Goal: Task Accomplishment & Management: Manage account settings

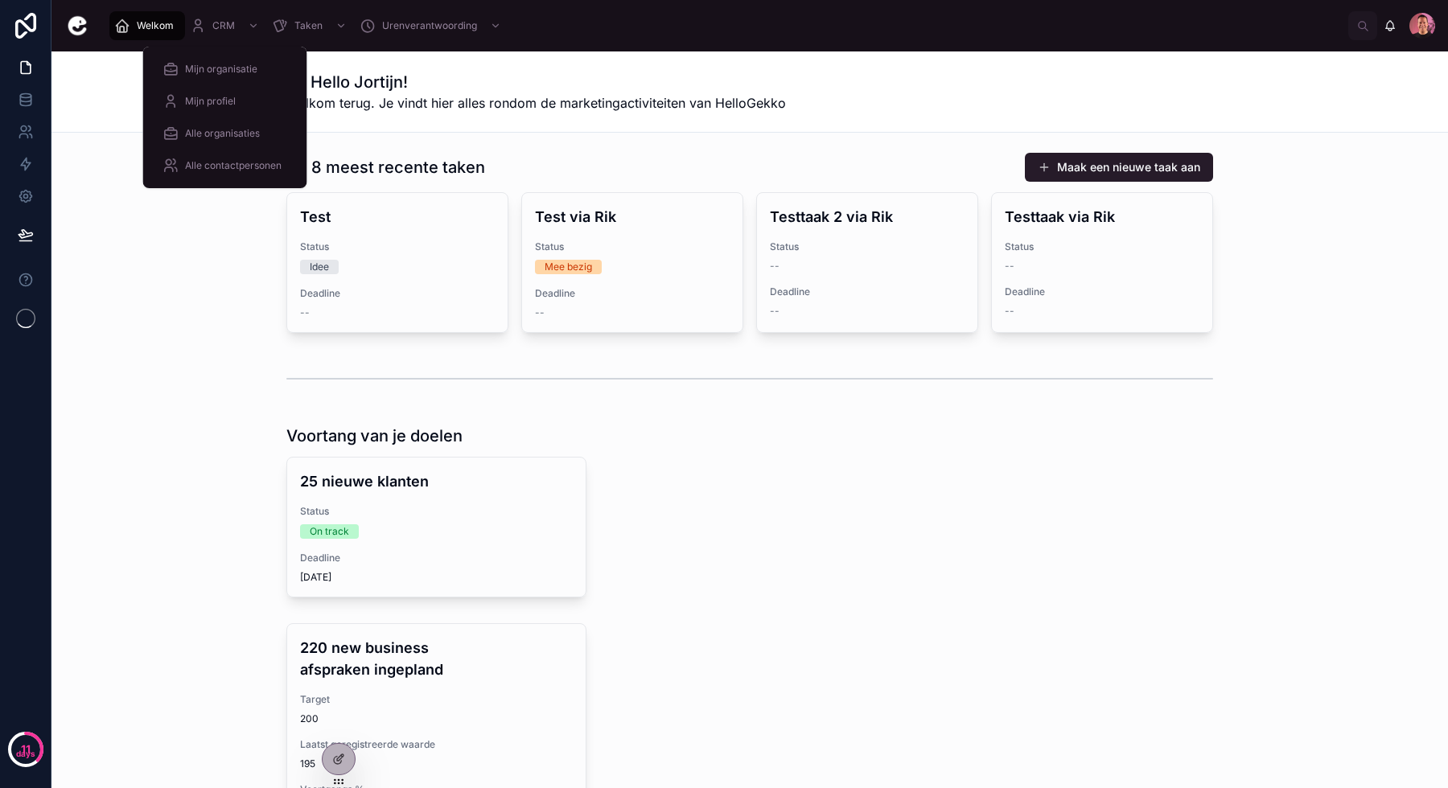
click at [211, 67] on span "Mijn organisatie" at bounding box center [221, 69] width 72 height 13
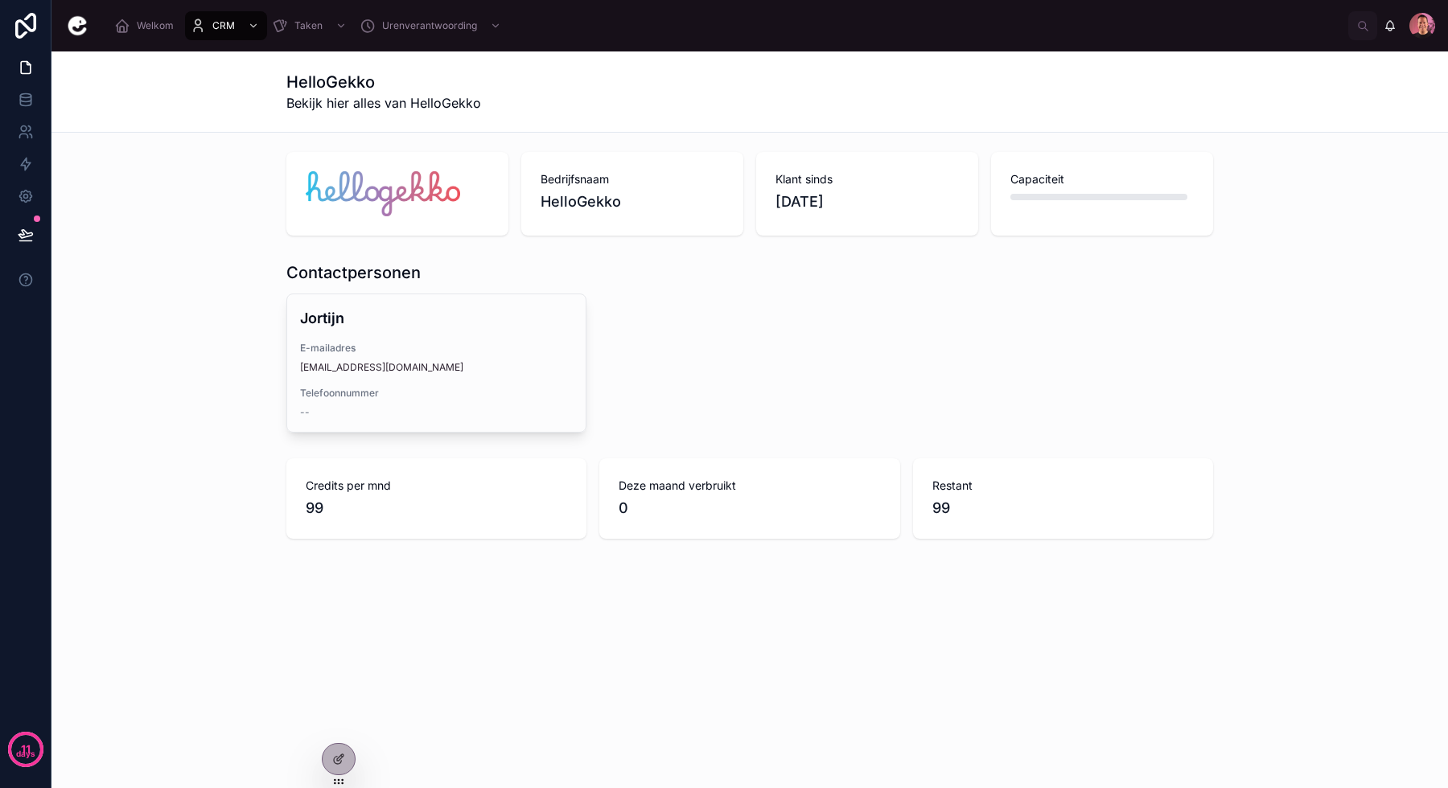
click at [338, 762] on icon at bounding box center [338, 759] width 13 height 13
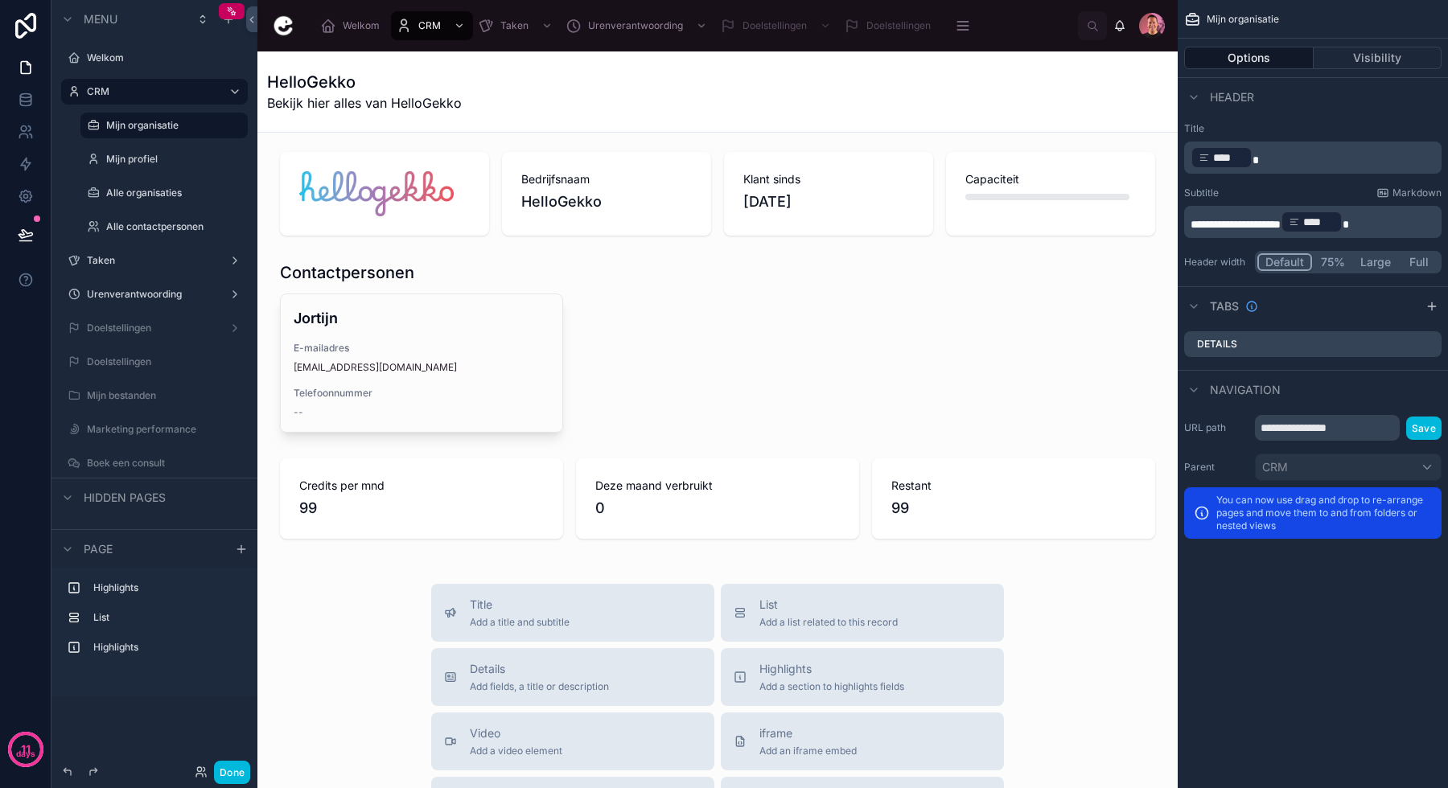
click at [467, 199] on div at bounding box center [717, 194] width 894 height 97
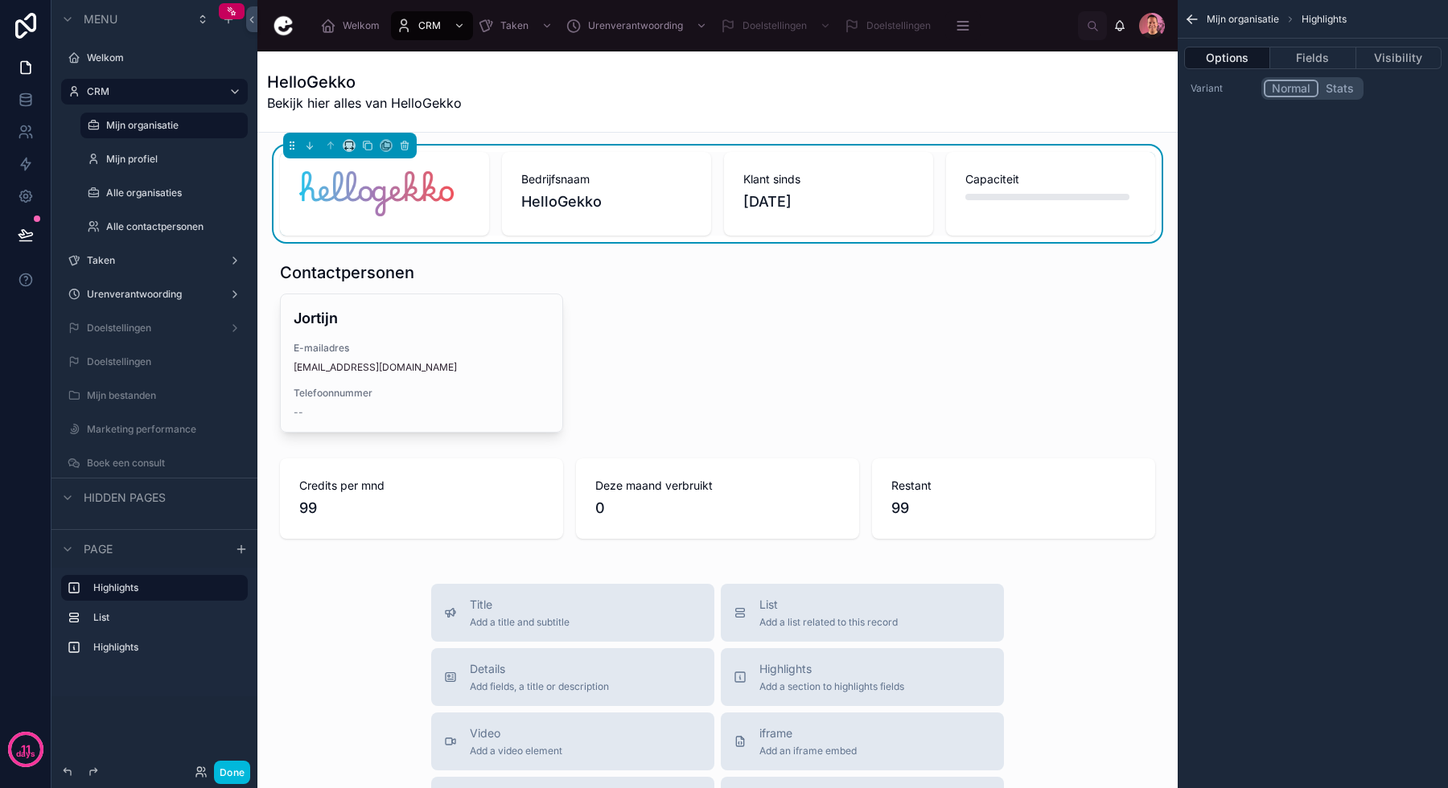
click at [1312, 55] on button "Fields" at bounding box center [1312, 58] width 85 height 23
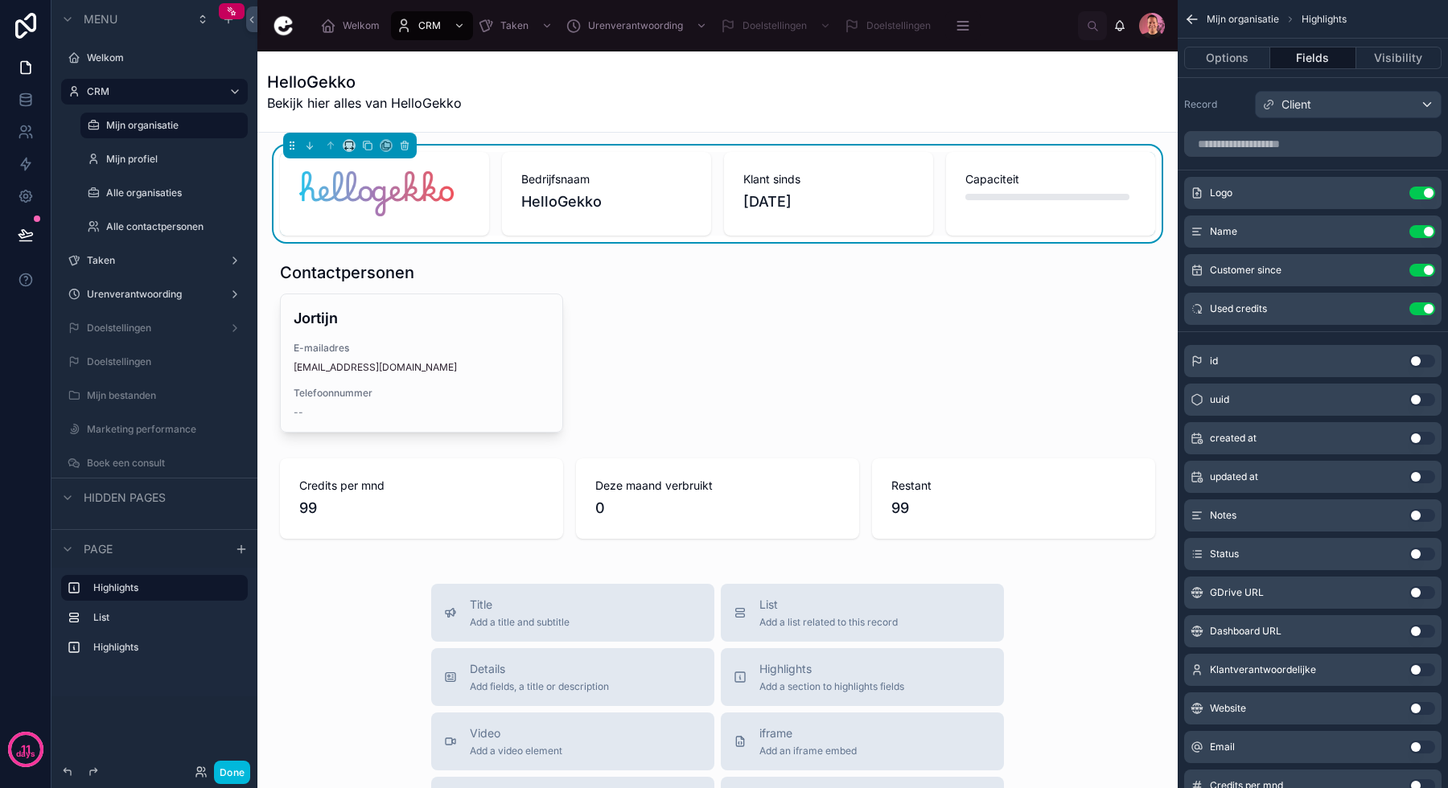
click at [1422, 192] on button "Use setting" at bounding box center [1422, 193] width 26 height 13
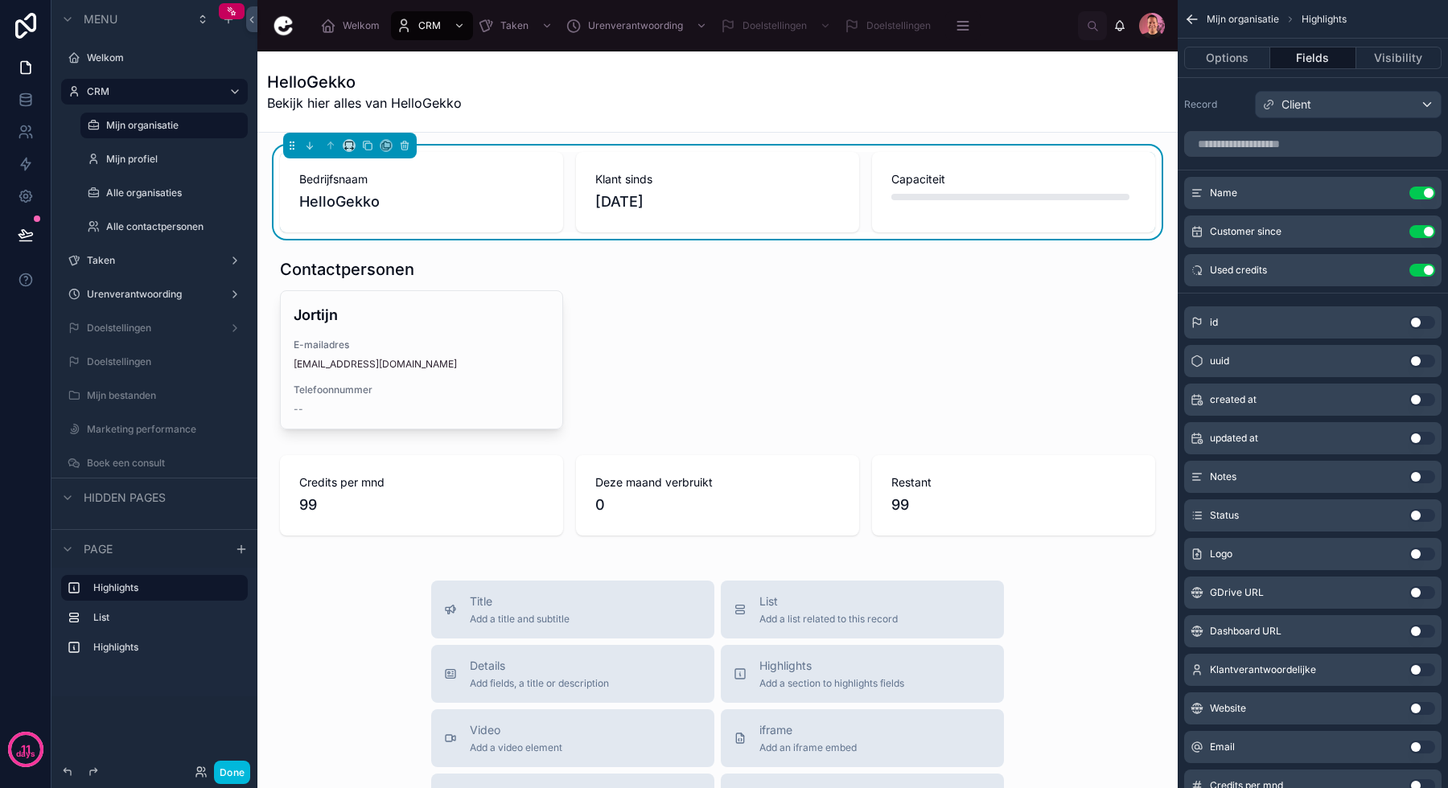
click at [843, 322] on div at bounding box center [717, 344] width 894 height 184
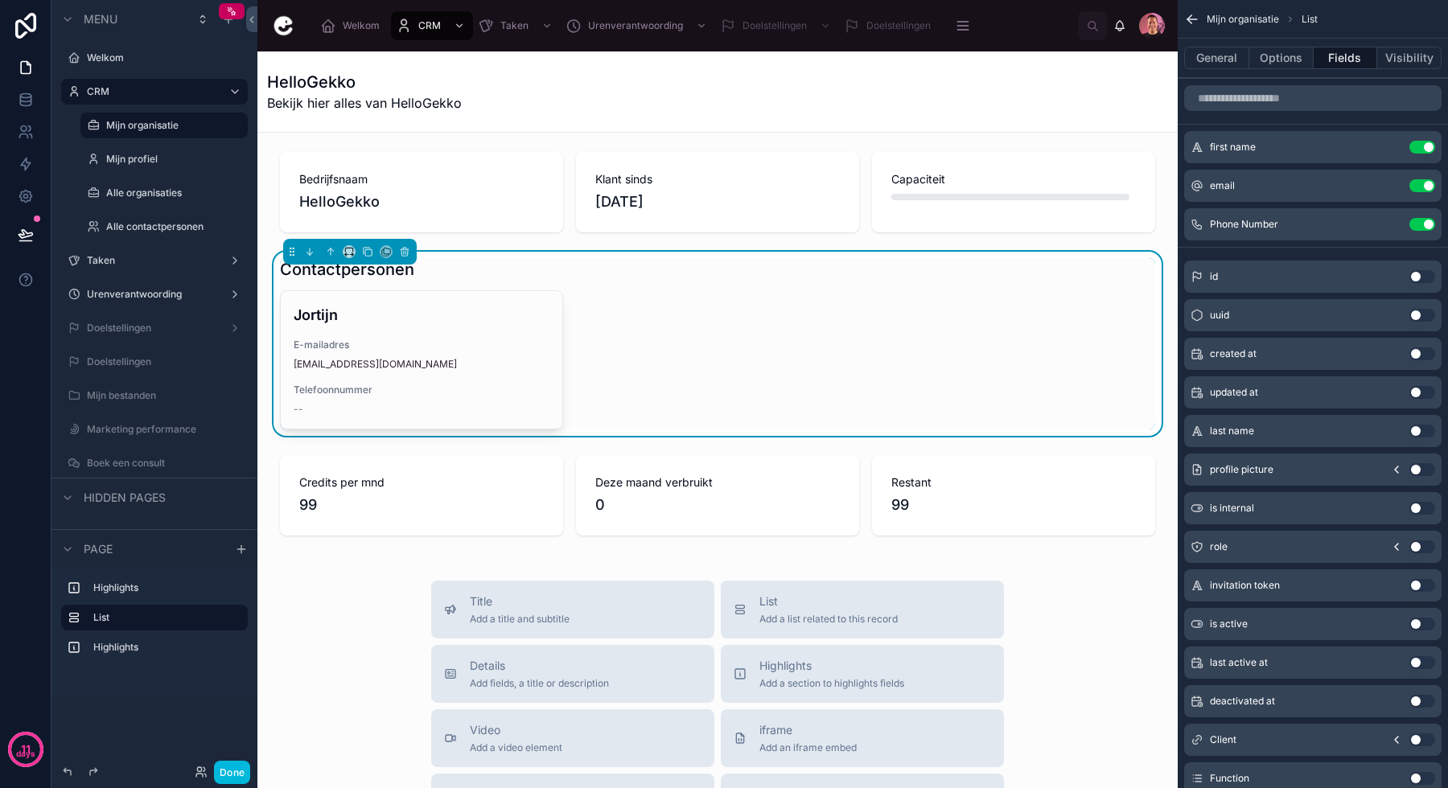
click at [804, 219] on div at bounding box center [717, 192] width 894 height 93
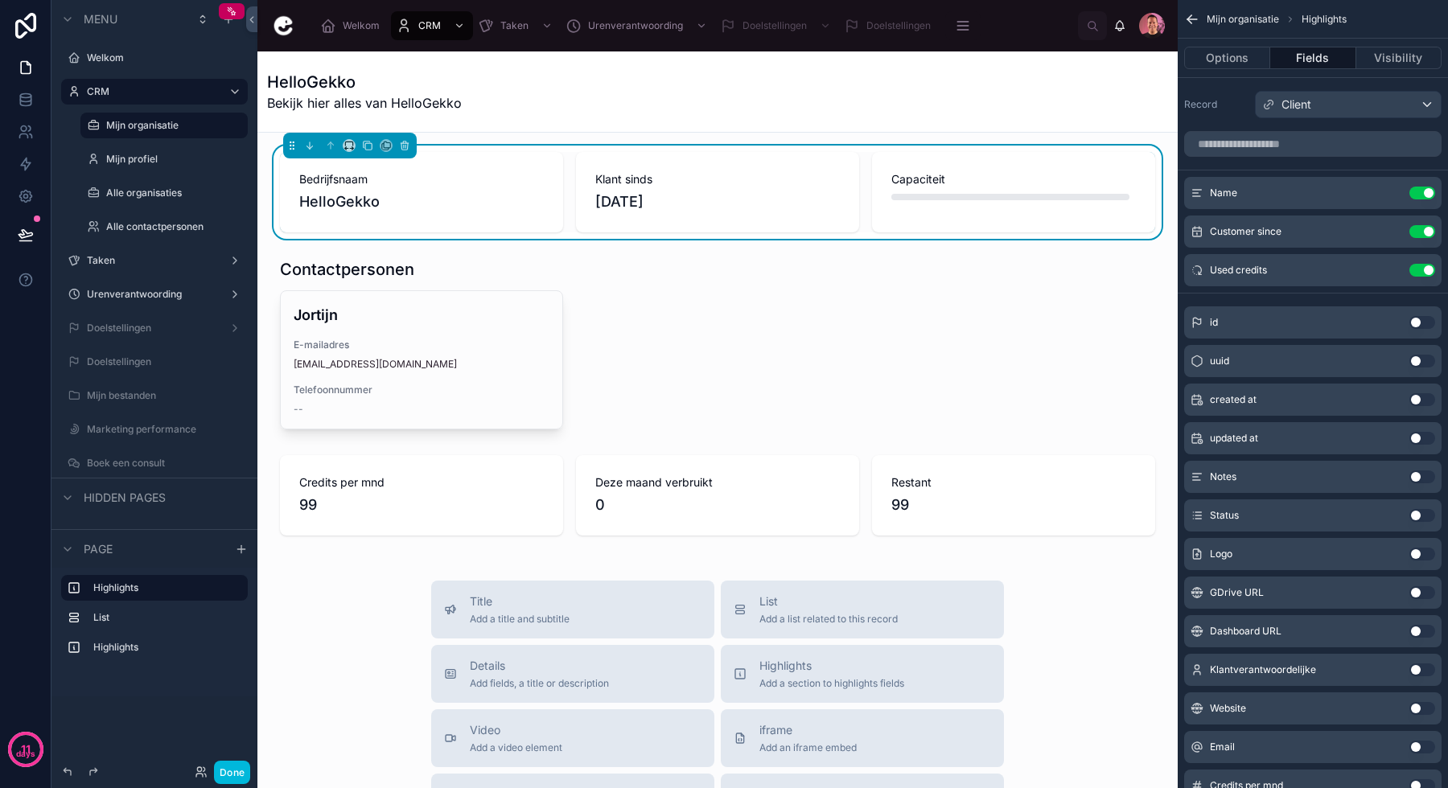
click at [755, 493] on div at bounding box center [717, 495] width 894 height 93
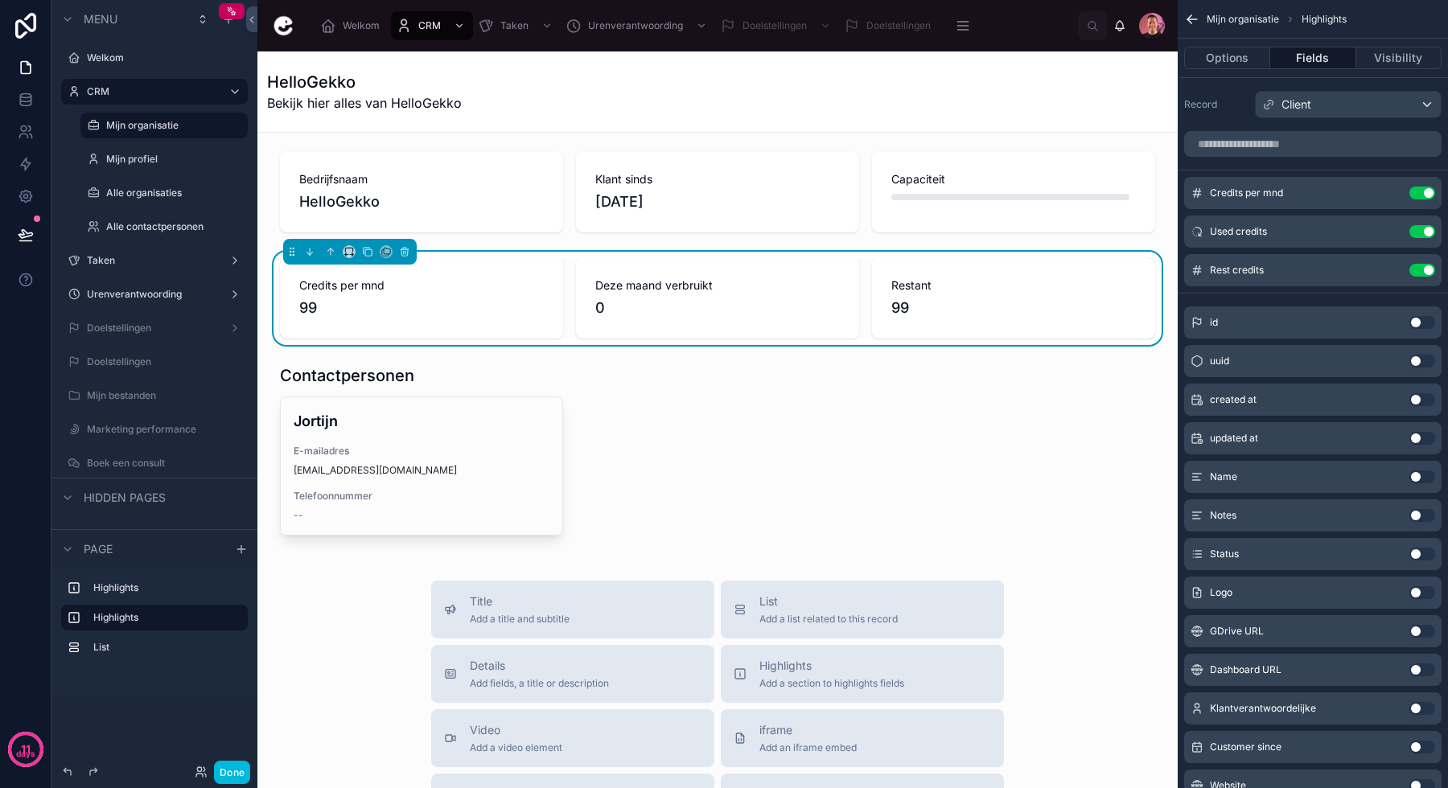
click at [656, 214] on div at bounding box center [717, 192] width 894 height 93
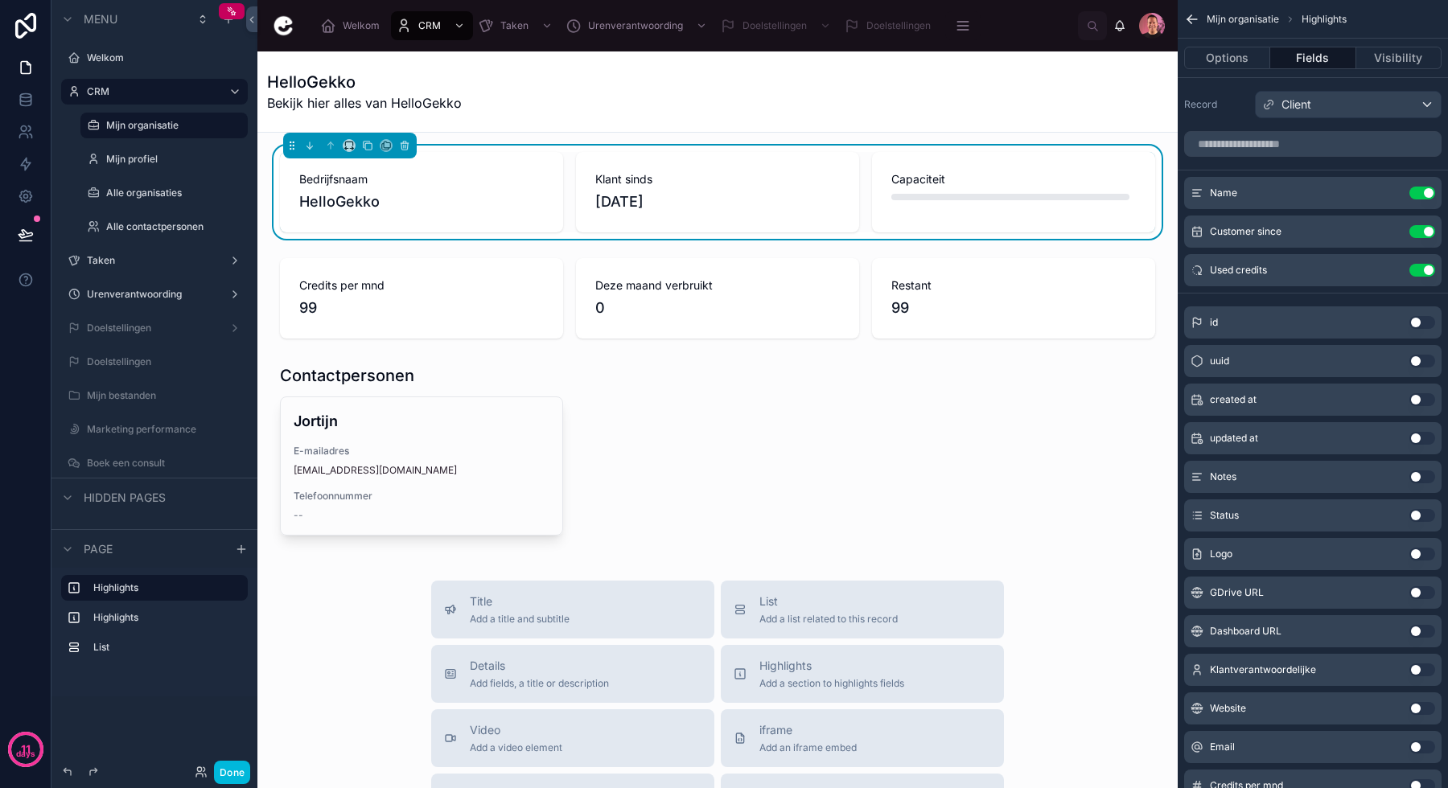
click at [615, 561] on div "Bedrijfsnaam HelloGekko Klant sinds [DATE] Capaciteit Credits per mnd 99 Deze m…" at bounding box center [717, 707] width 920 height 1149
click at [312, 560] on div "Bedrijfsnaam HelloGekko Klant sinds [DATE] Capaciteit Credits per mnd 99 Deze m…" at bounding box center [717, 707] width 920 height 1149
click at [223, 769] on button "Done" at bounding box center [232, 772] width 36 height 23
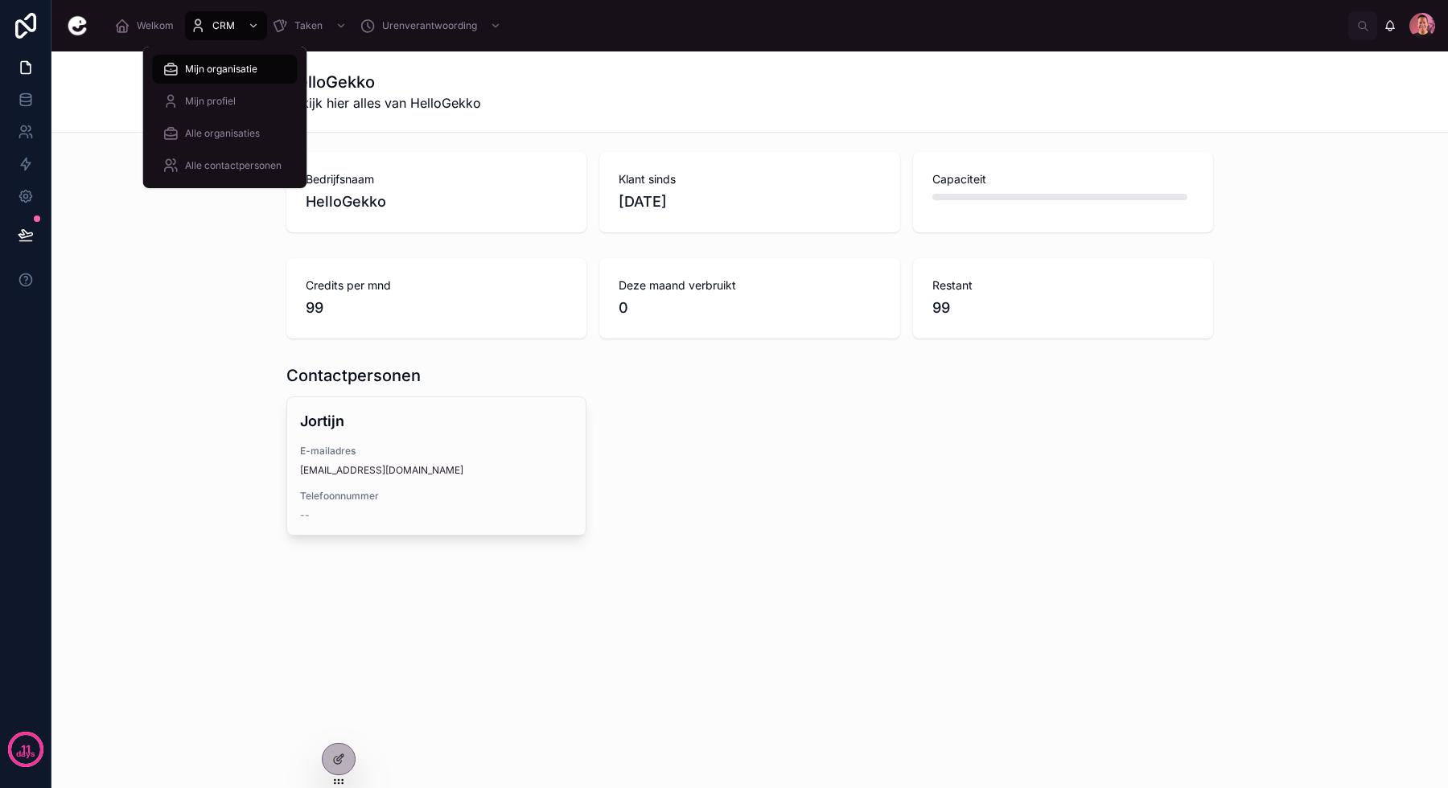
click at [219, 134] on span "Alle organisaties" at bounding box center [222, 133] width 75 height 13
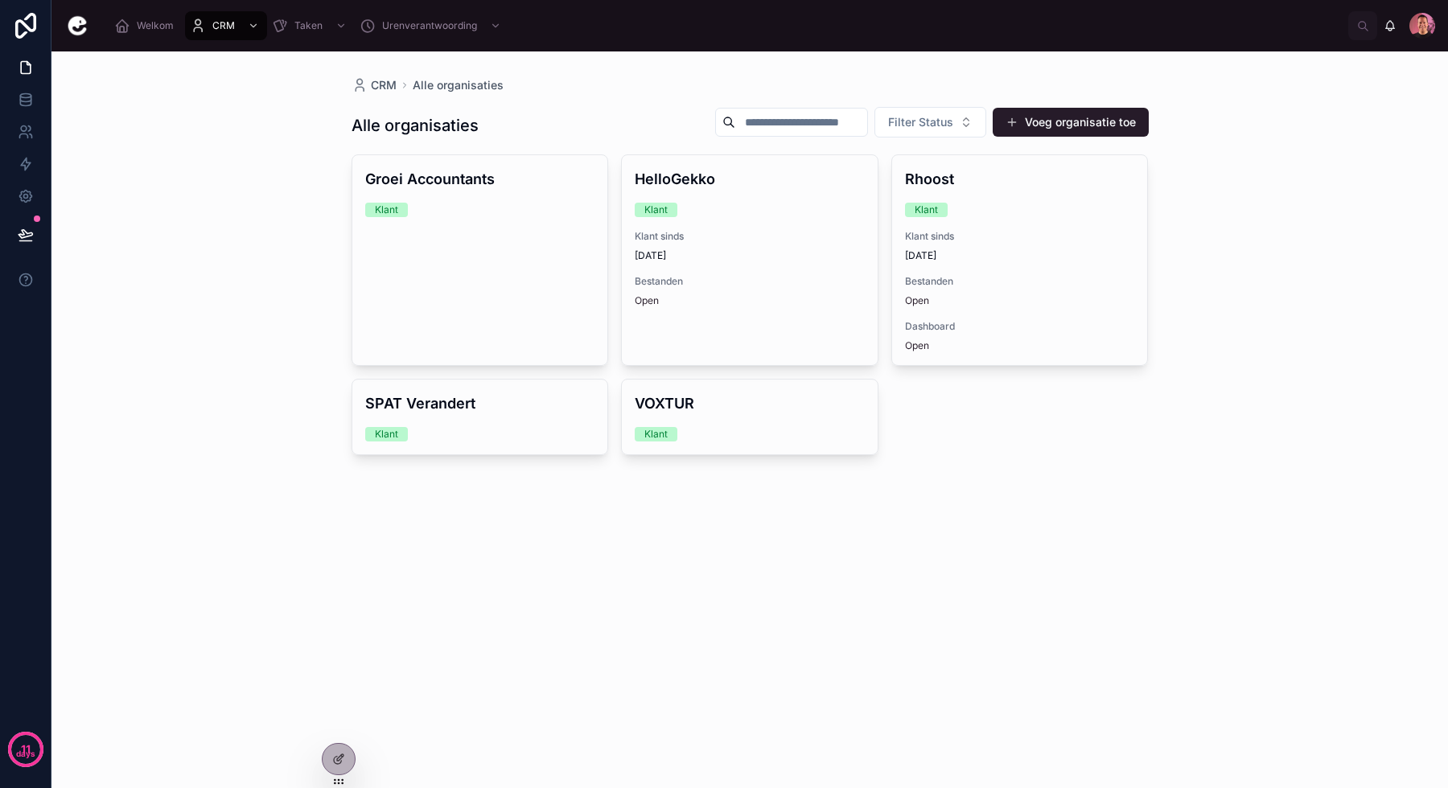
click at [463, 256] on link "Groei Accountants Klant" at bounding box center [480, 260] width 257 height 212
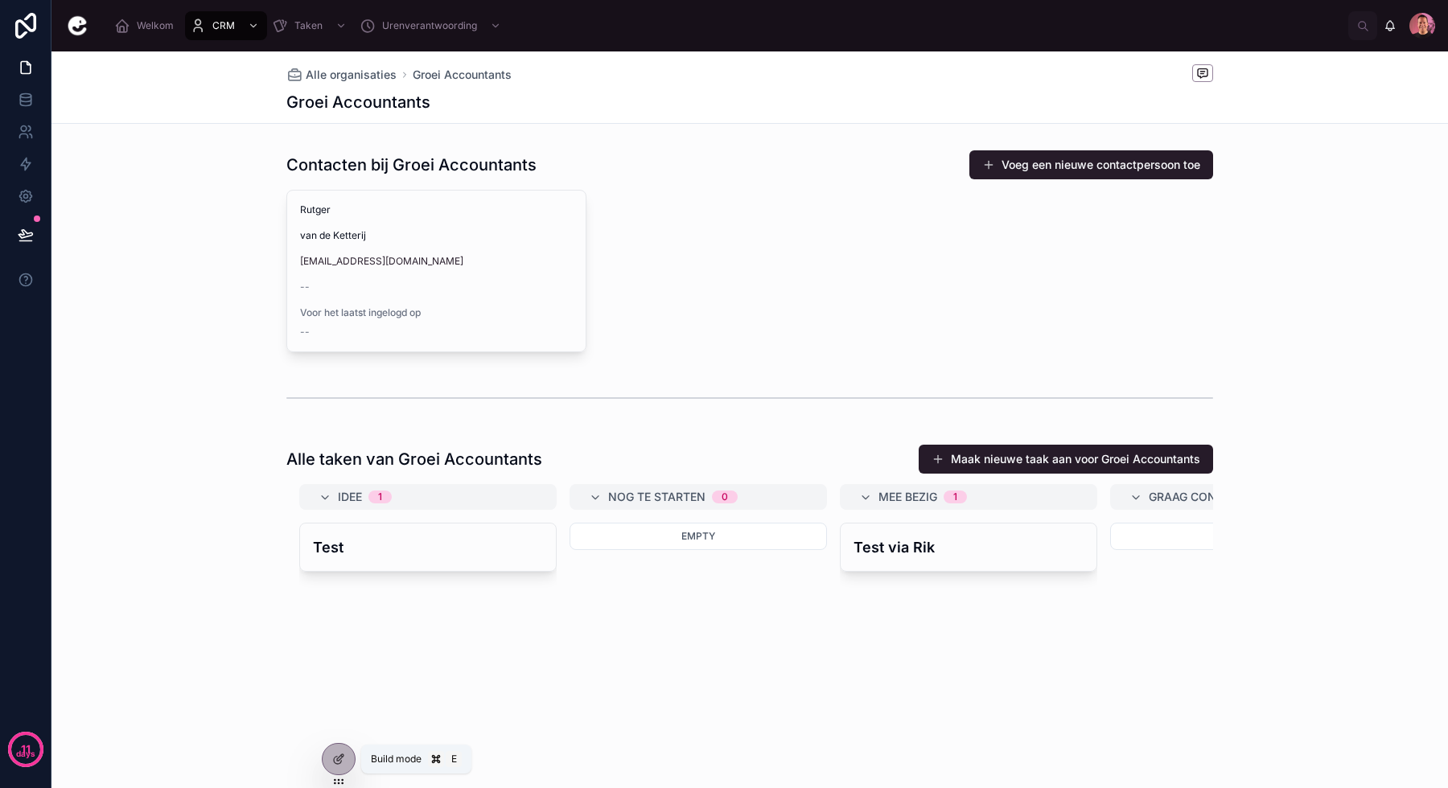
click at [347, 758] on div at bounding box center [339, 759] width 32 height 31
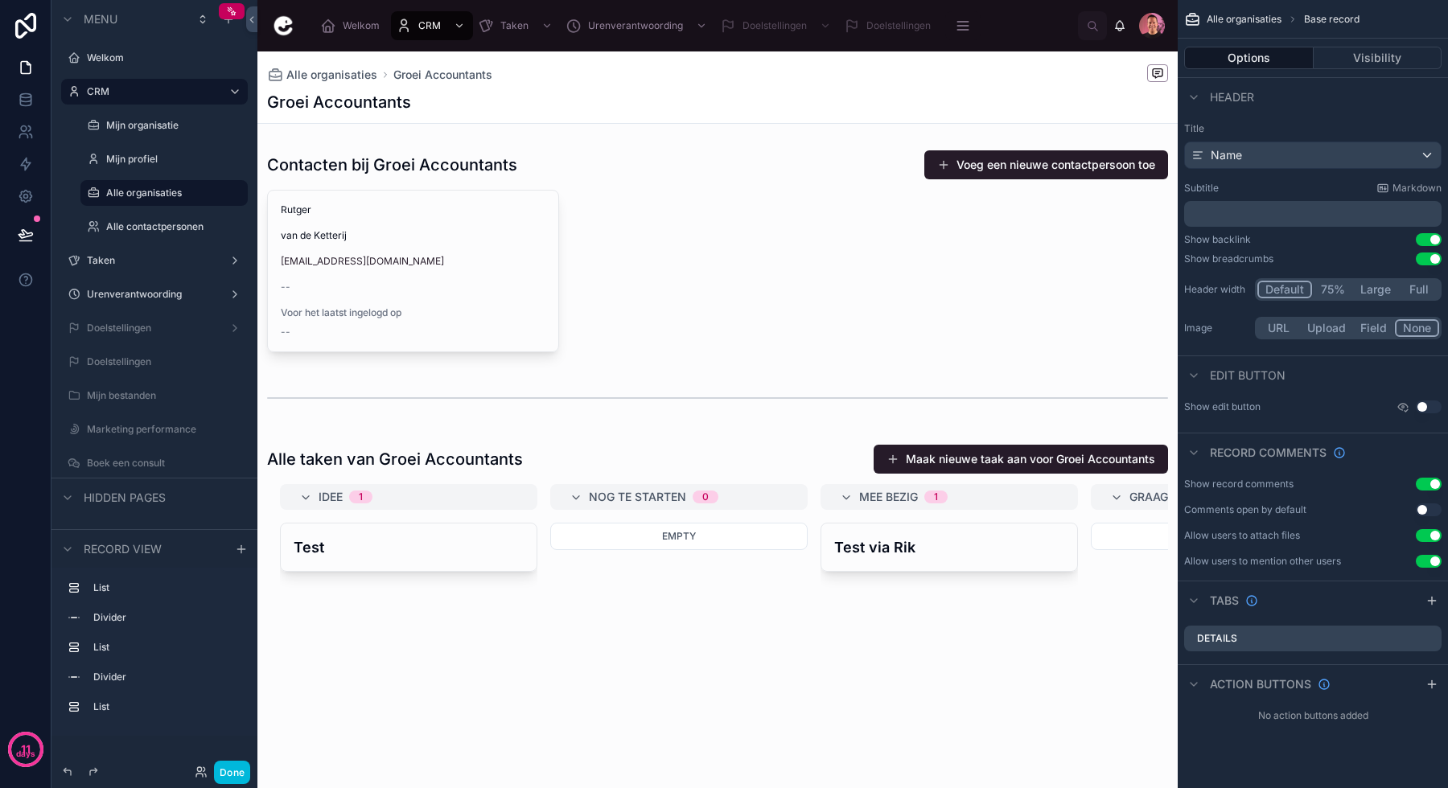
click at [734, 241] on div at bounding box center [717, 251] width 920 height 216
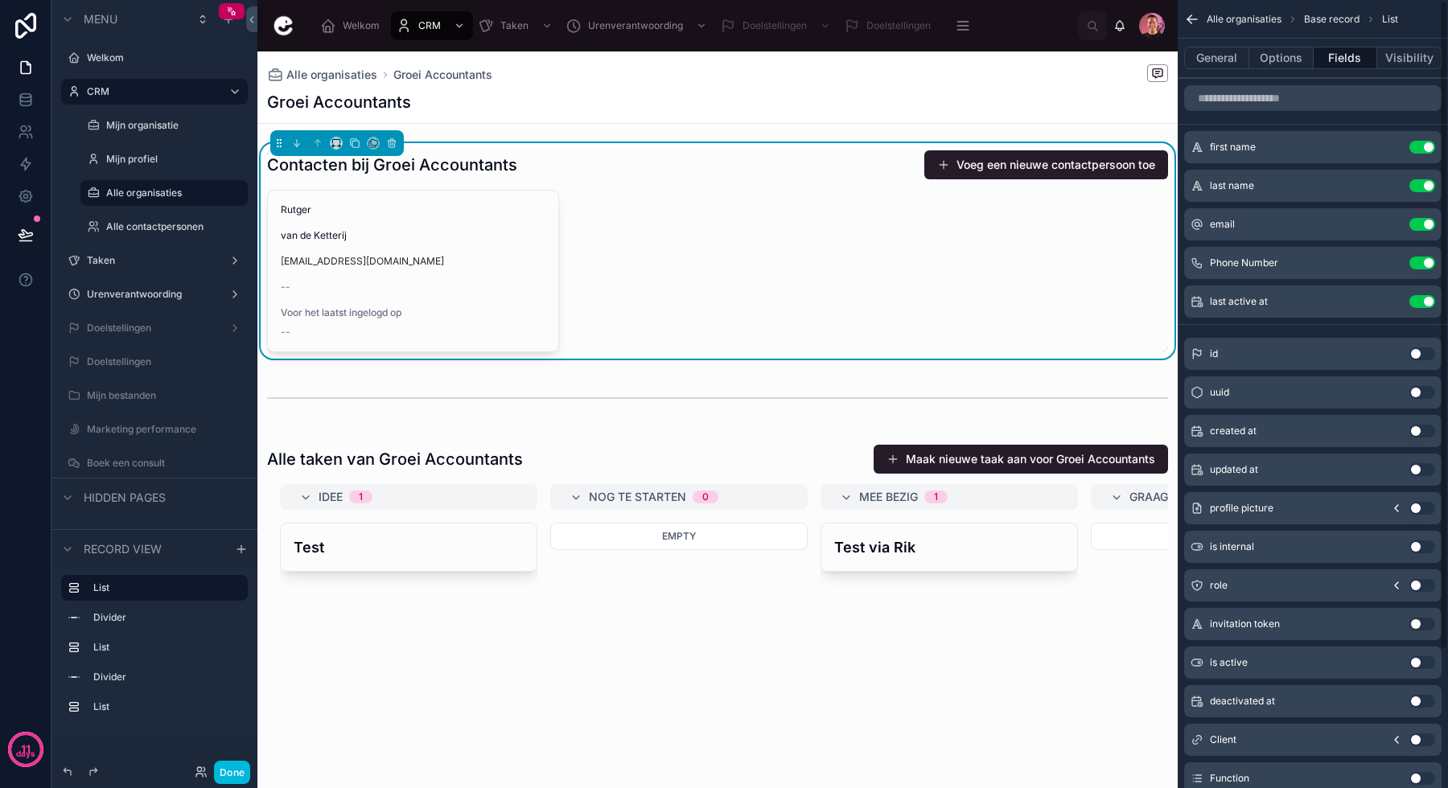
click at [1269, 60] on button "Options" at bounding box center [1281, 58] width 64 height 23
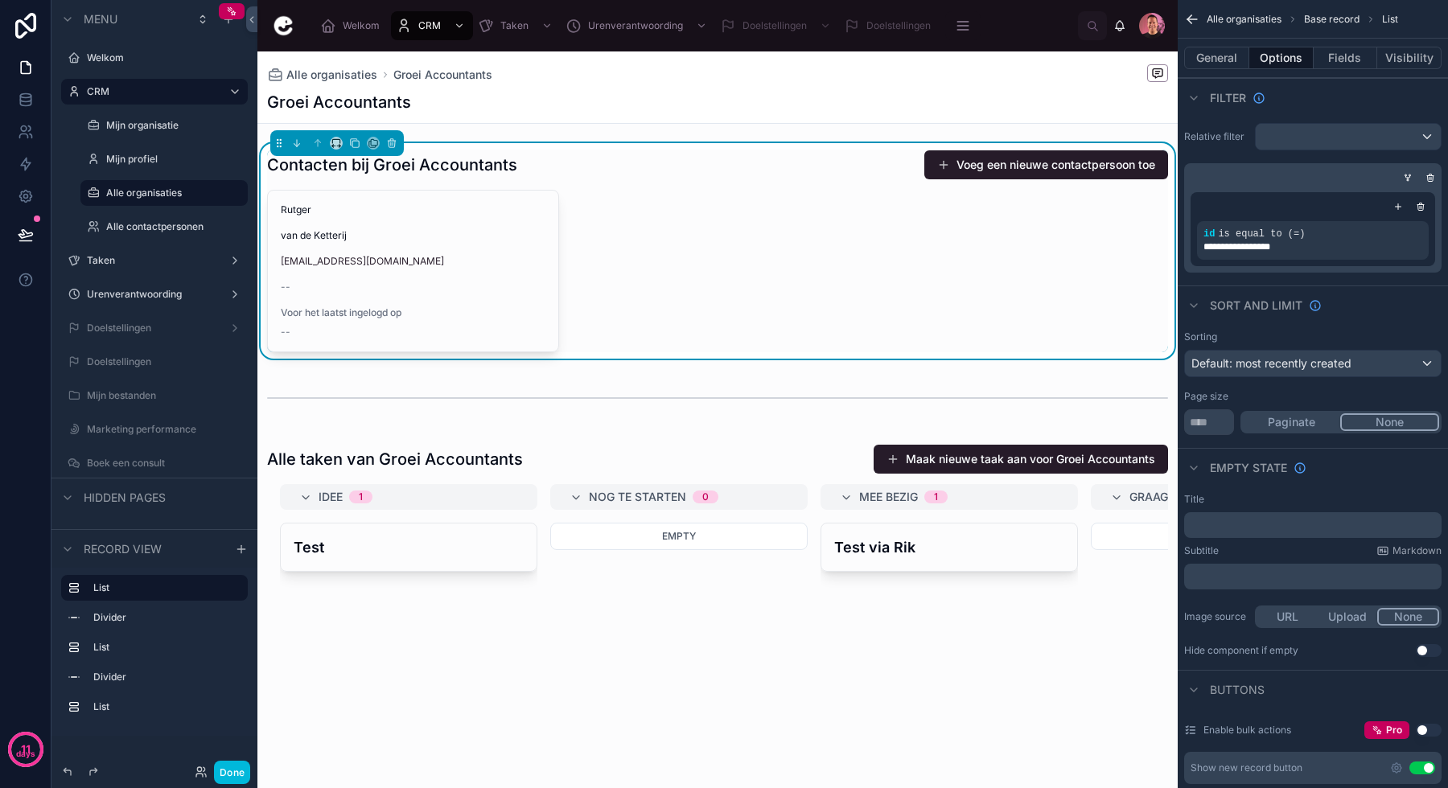
click at [587, 467] on div at bounding box center [717, 638] width 920 height 401
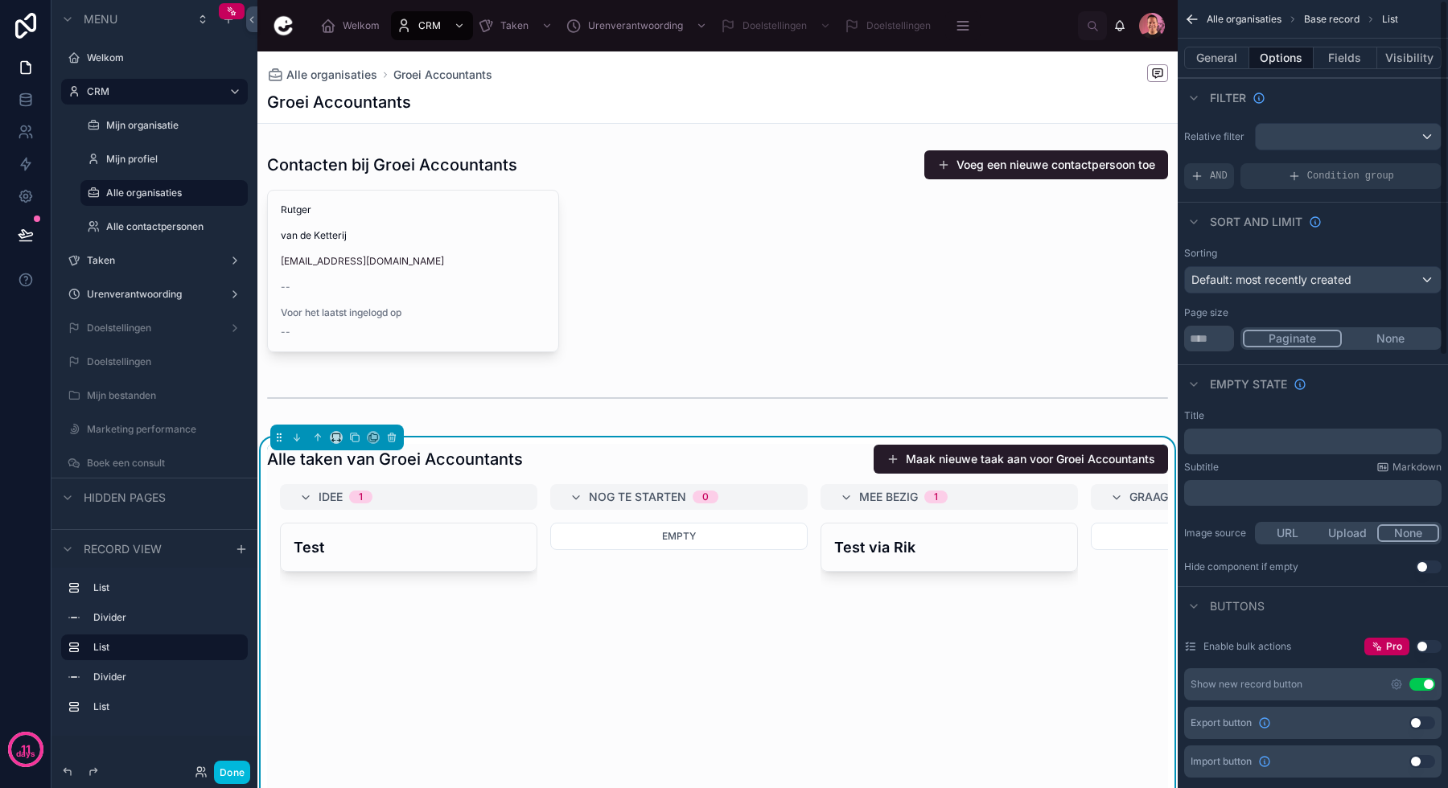
click at [1207, 175] on div "AND" at bounding box center [1209, 176] width 50 height 26
click at [1257, 179] on span "Add a filter" at bounding box center [1225, 176] width 69 height 13
click at [1289, 175] on div "Add a filter" at bounding box center [1312, 176] width 257 height 26
click at [0, 0] on icon "scrollable content" at bounding box center [0, 0] width 0 height 0
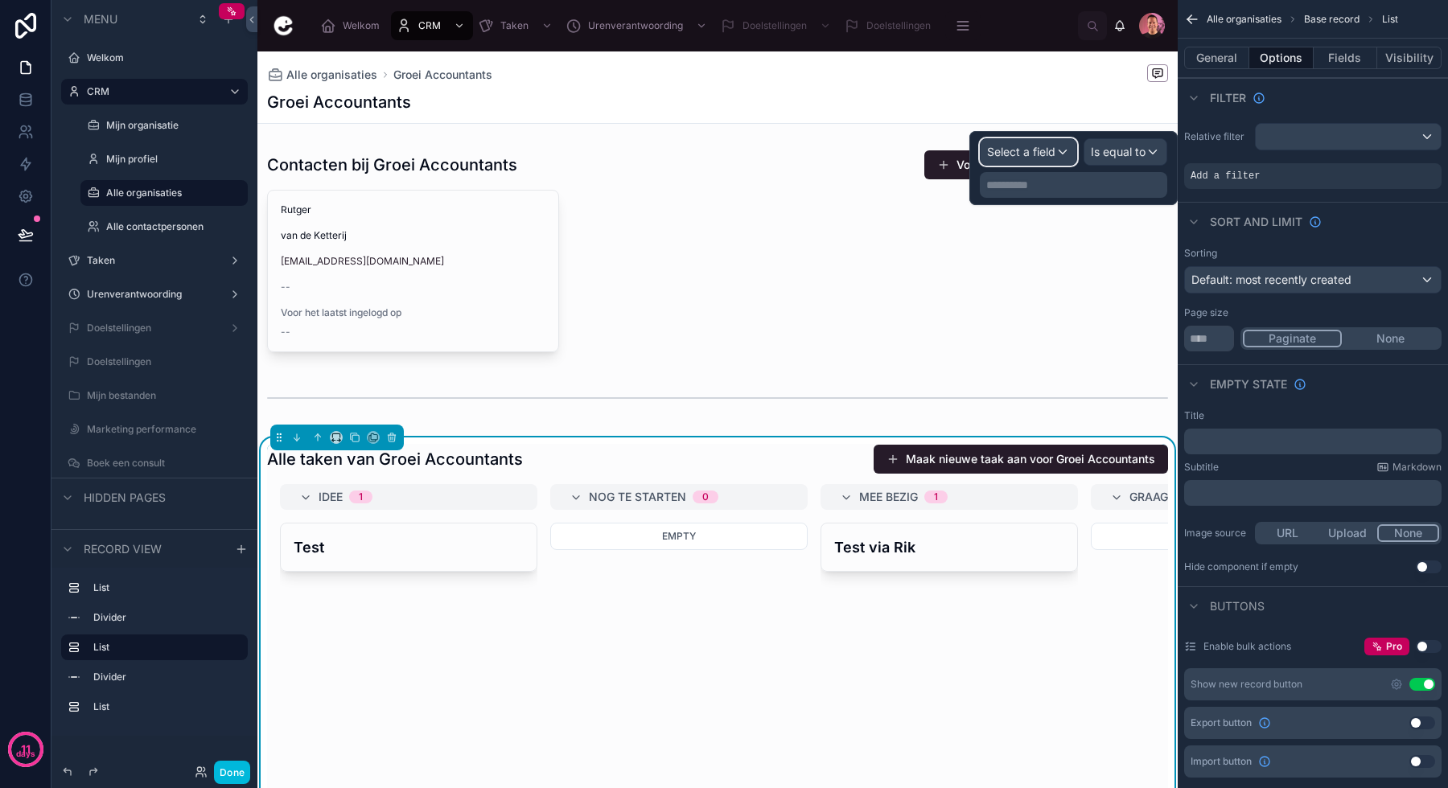
click at [1033, 154] on span "Select a field" at bounding box center [1021, 152] width 68 height 14
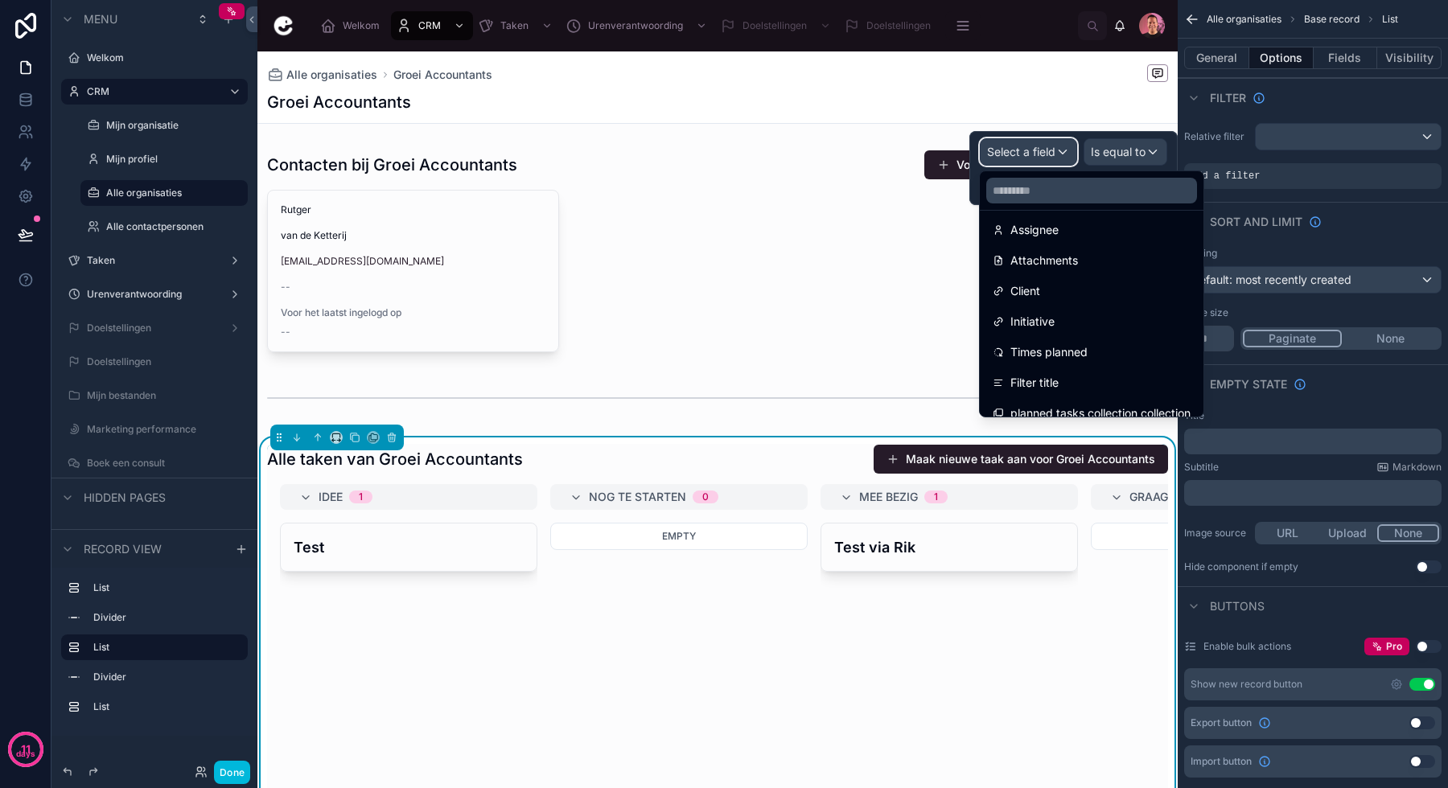
scroll to position [298, 0]
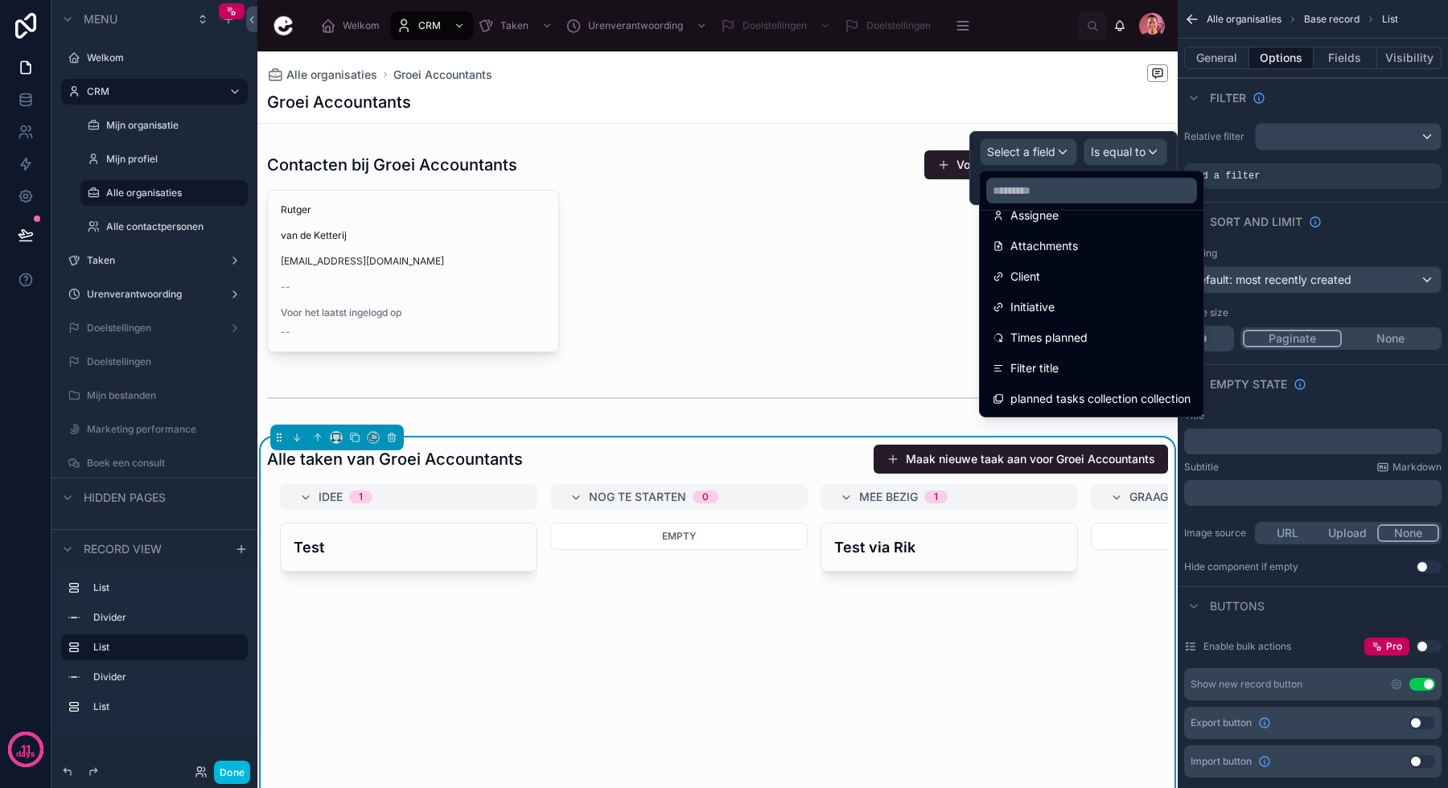
click at [1051, 282] on div "Client" at bounding box center [1092, 276] width 198 height 19
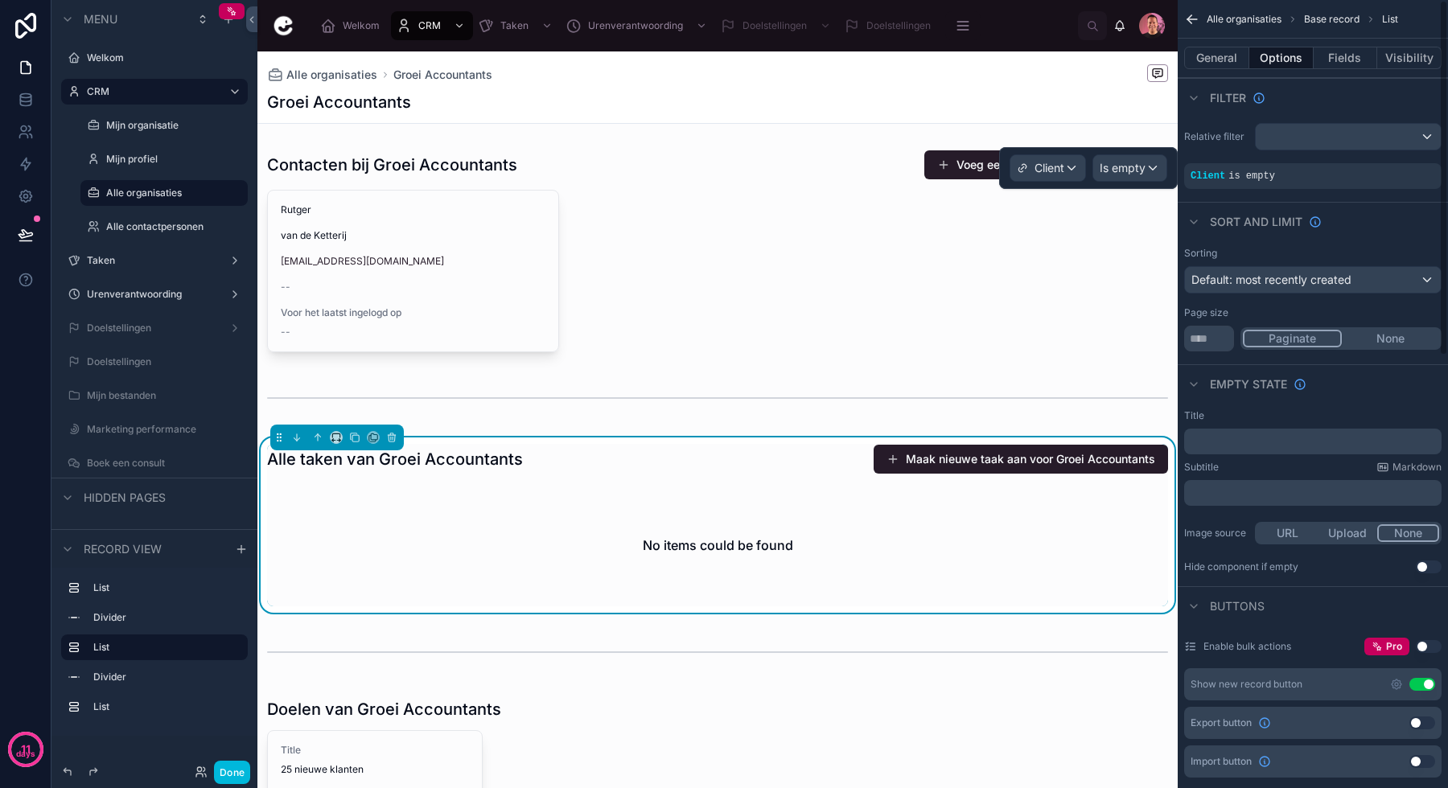
click at [1245, 180] on span "is empty" at bounding box center [1251, 176] width 47 height 11
click at [1240, 176] on span "is empty" at bounding box center [1251, 176] width 47 height 11
click at [1205, 178] on span "Client" at bounding box center [1208, 176] width 35 height 11
click at [0, 0] on icon "scrollable content" at bounding box center [0, 0] width 0 height 0
click at [1125, 175] on span "Is empty" at bounding box center [1123, 168] width 46 height 16
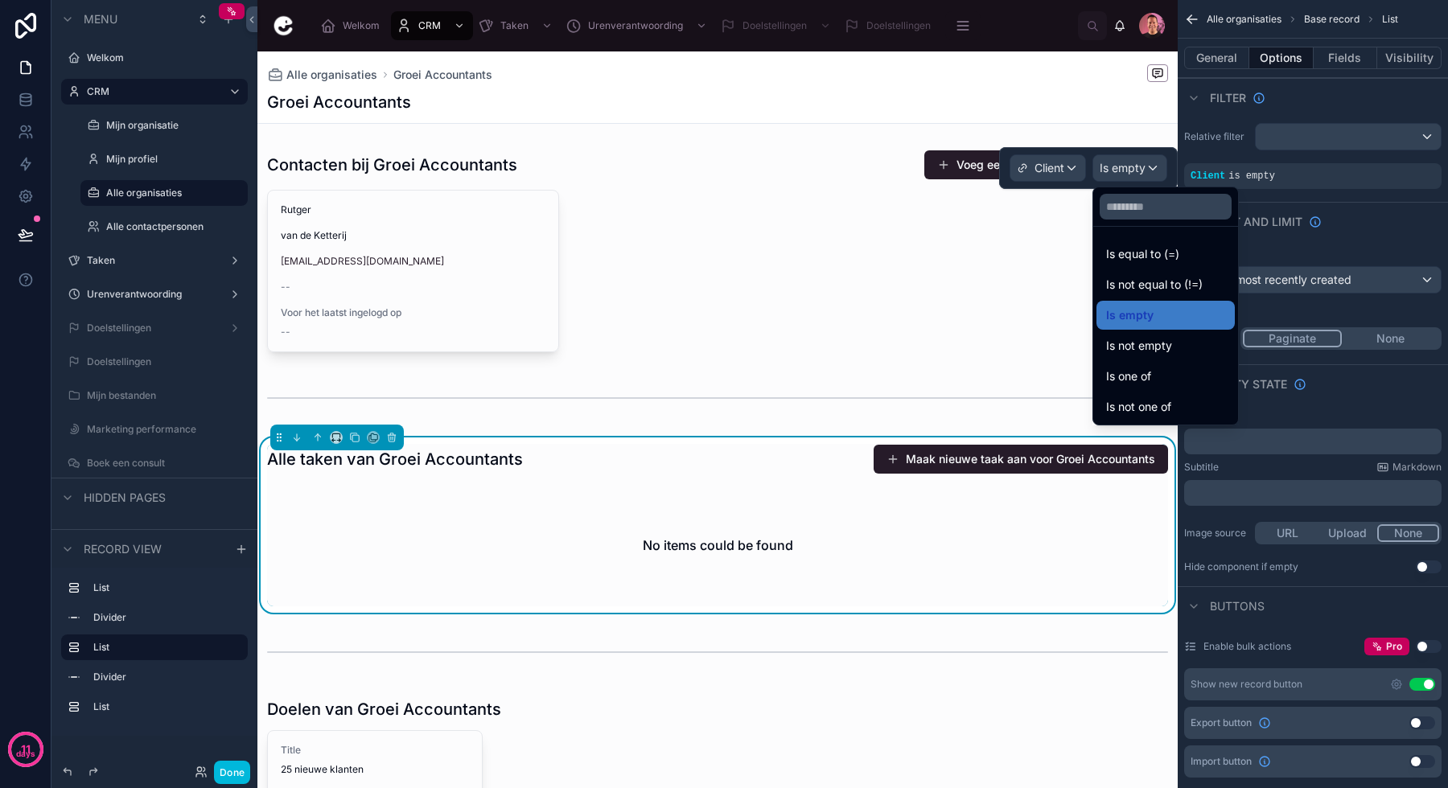
click at [1152, 257] on span "Is equal to (=)" at bounding box center [1142, 254] width 73 height 19
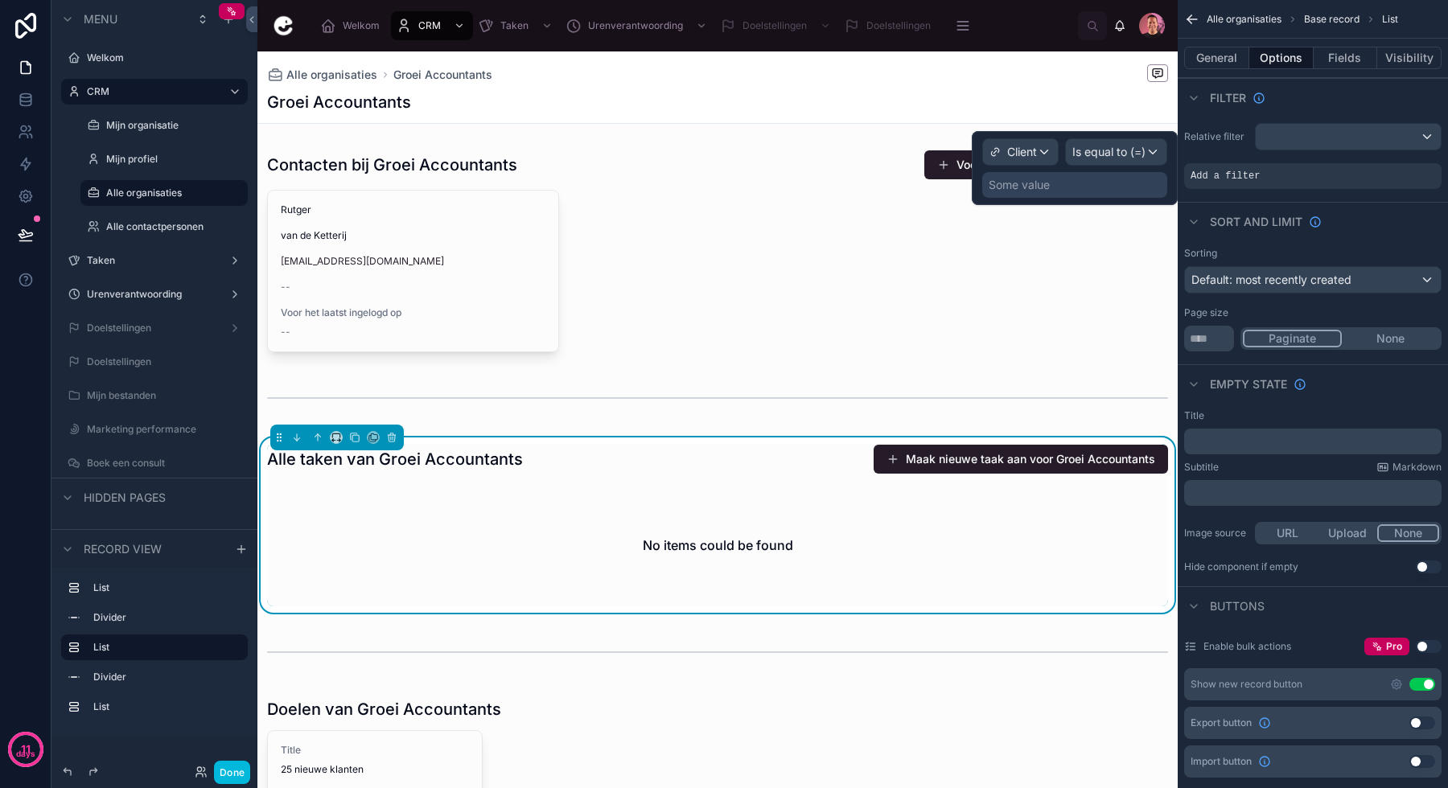
click at [1060, 191] on div "Some value" at bounding box center [1074, 185] width 185 height 26
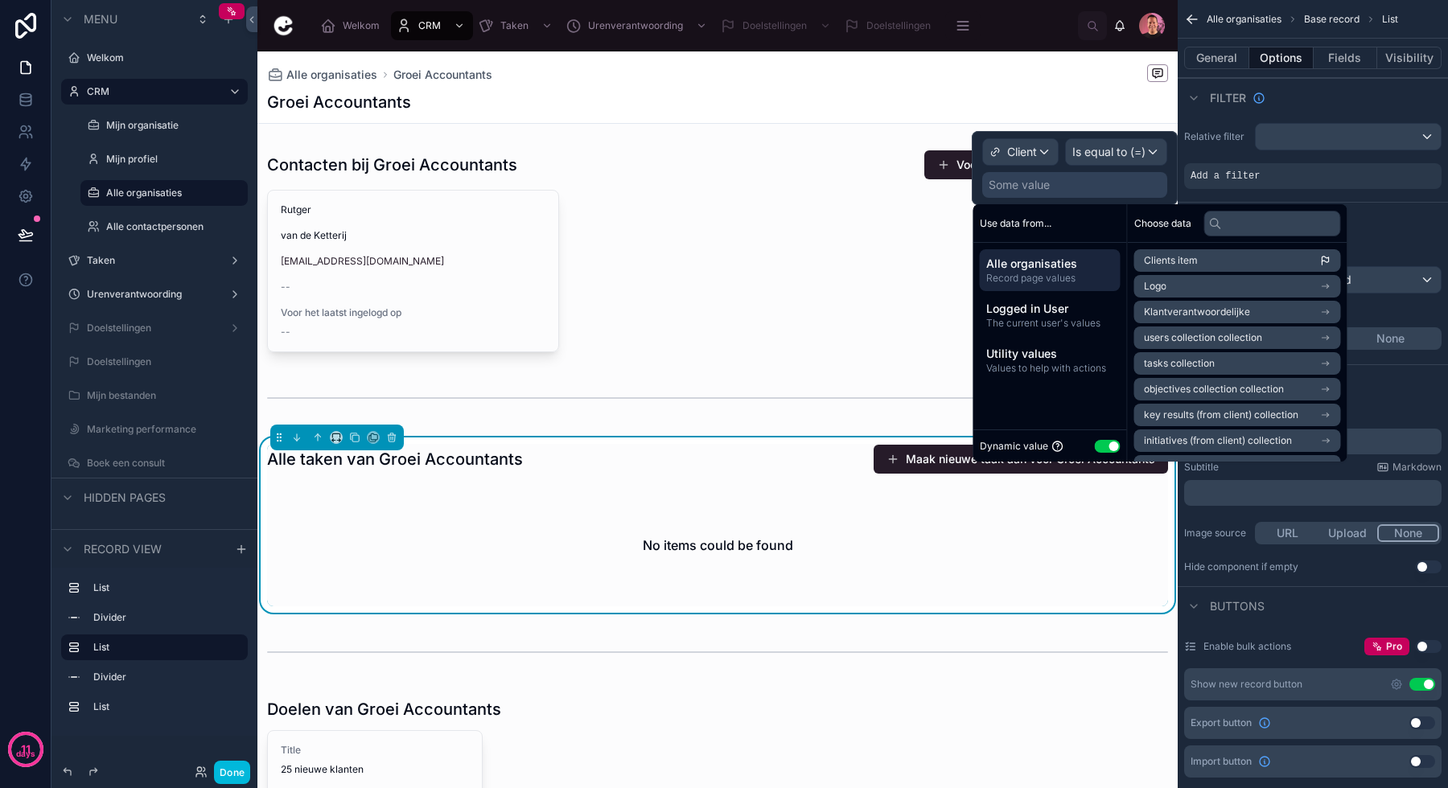
click at [1056, 373] on span "Values to help with actions" at bounding box center [1050, 368] width 128 height 13
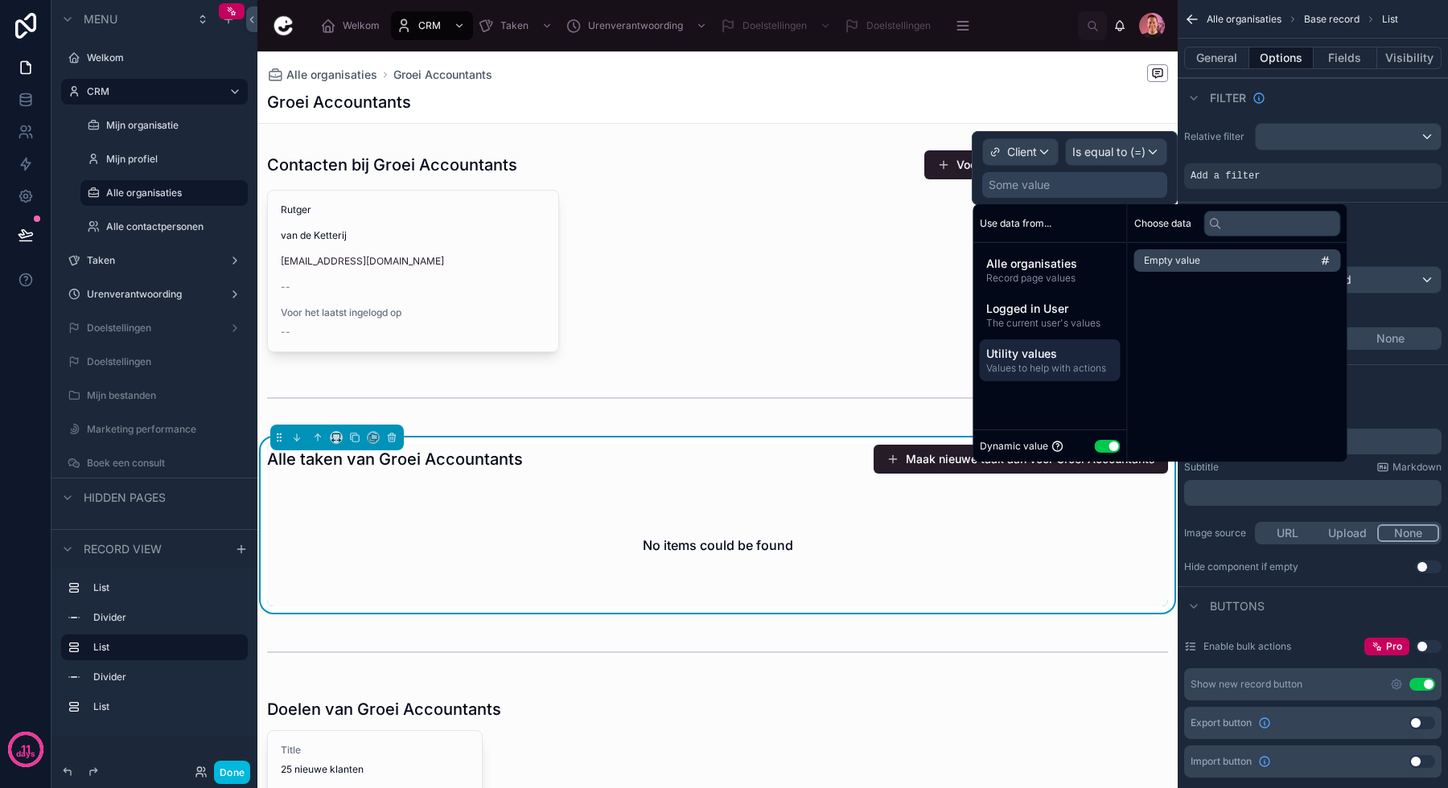
click at [1055, 319] on span "The current user's values" at bounding box center [1050, 323] width 128 height 13
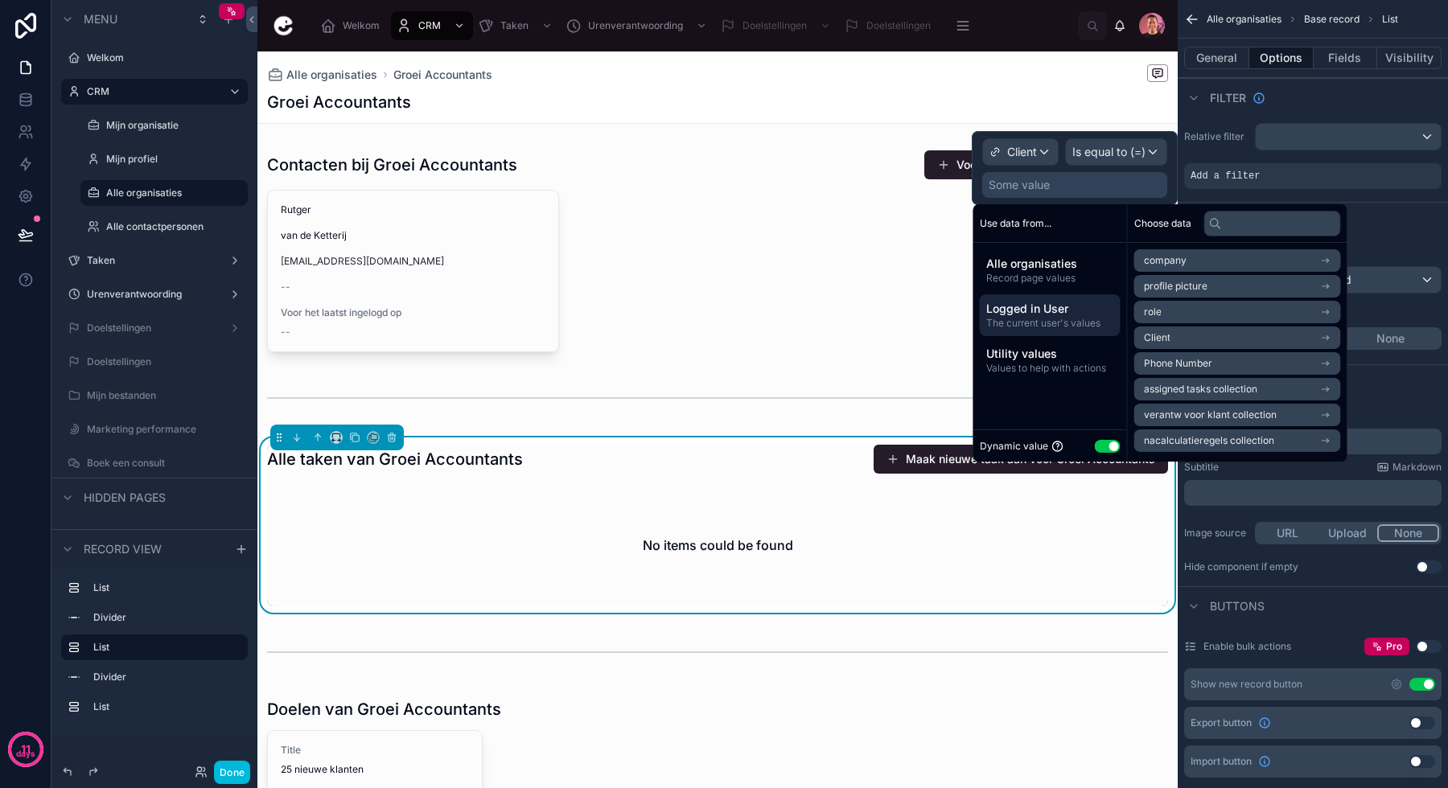
click at [1021, 281] on span "Record page values" at bounding box center [1050, 278] width 128 height 13
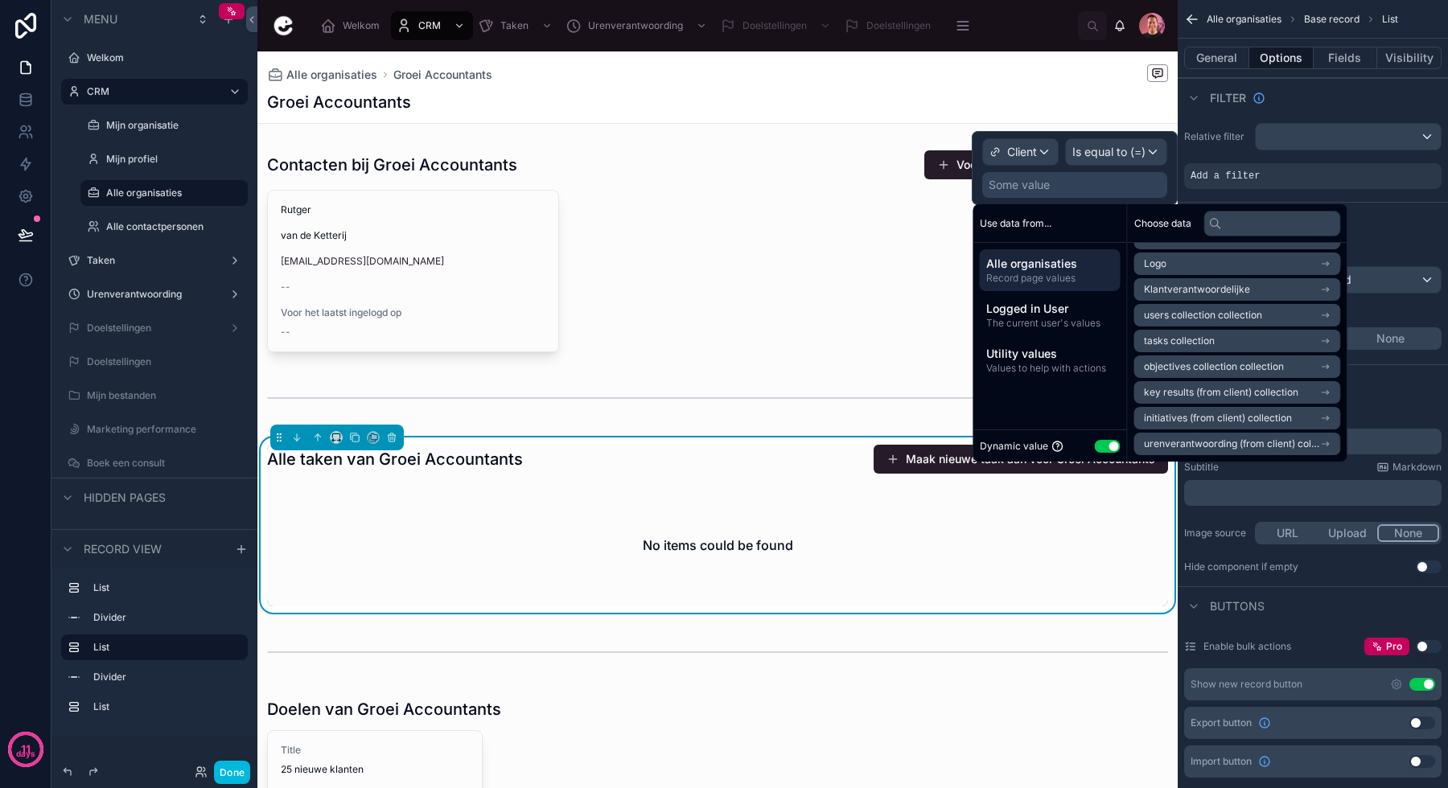
scroll to position [0, 0]
click at [1214, 257] on li "Clients item" at bounding box center [1237, 260] width 207 height 23
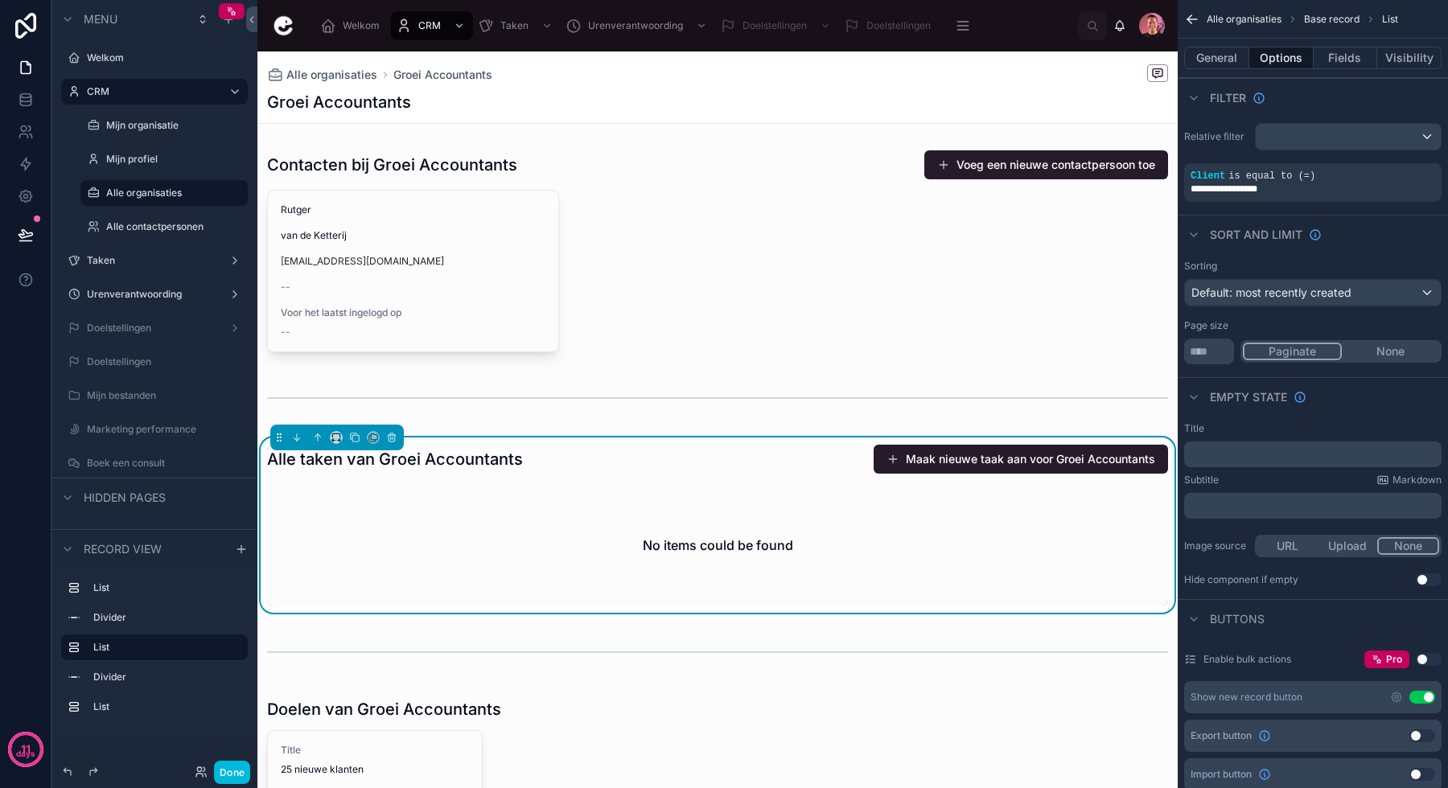
click at [715, 265] on div at bounding box center [717, 251] width 920 height 216
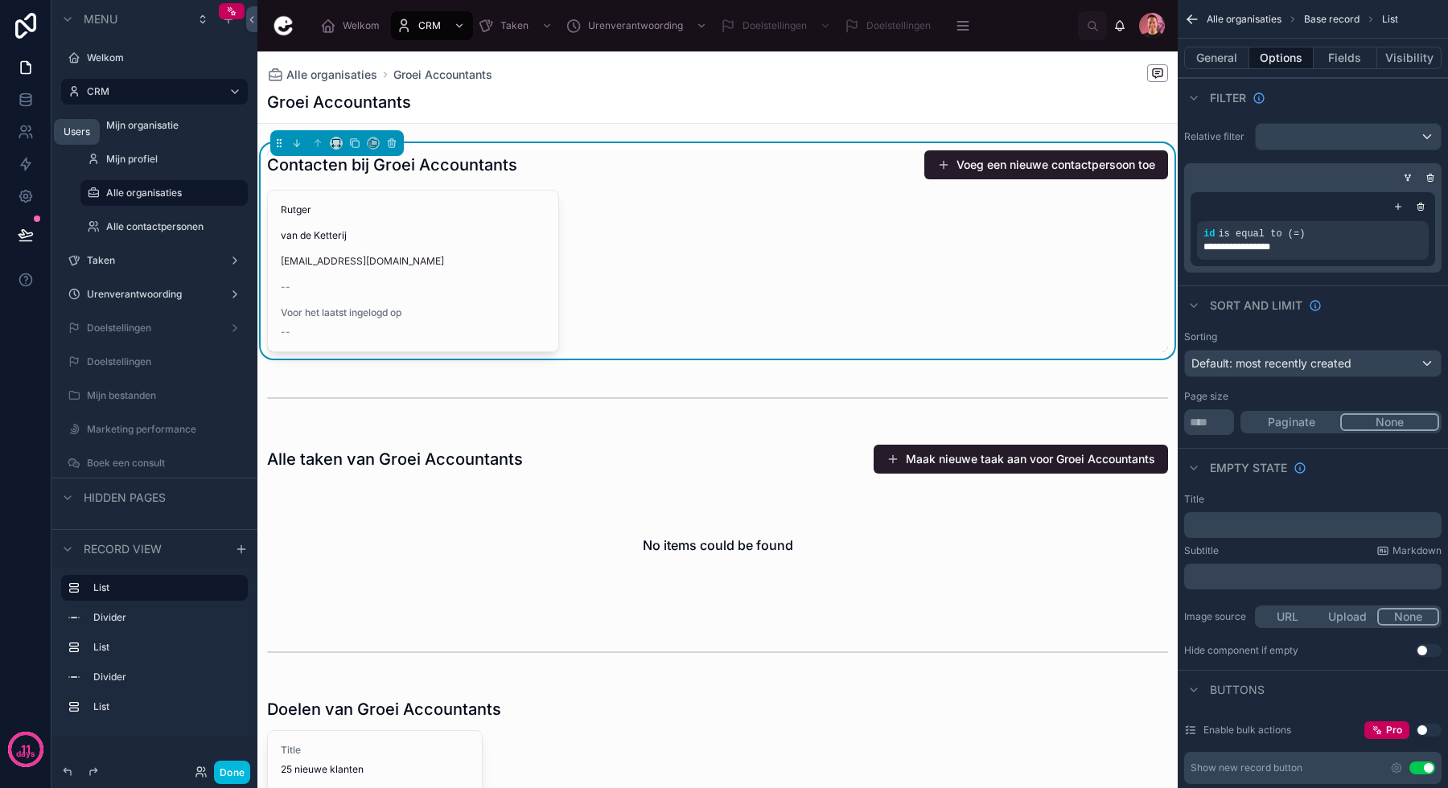
click at [25, 124] on icon at bounding box center [26, 132] width 16 height 16
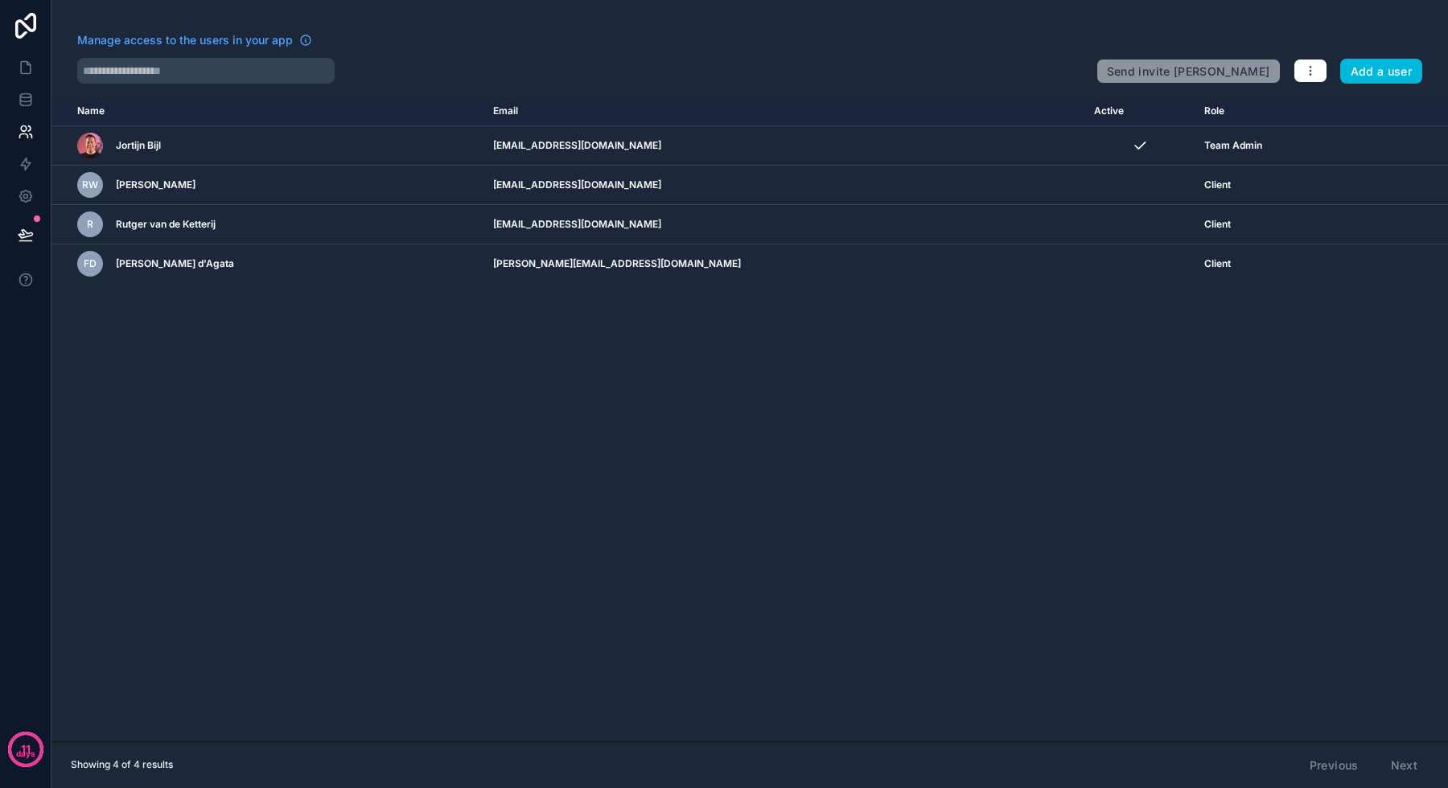
click at [354, 229] on div "R Rutger van de Ketterij" at bounding box center [275, 225] width 397 height 26
click at [27, 78] on link at bounding box center [25, 67] width 51 height 32
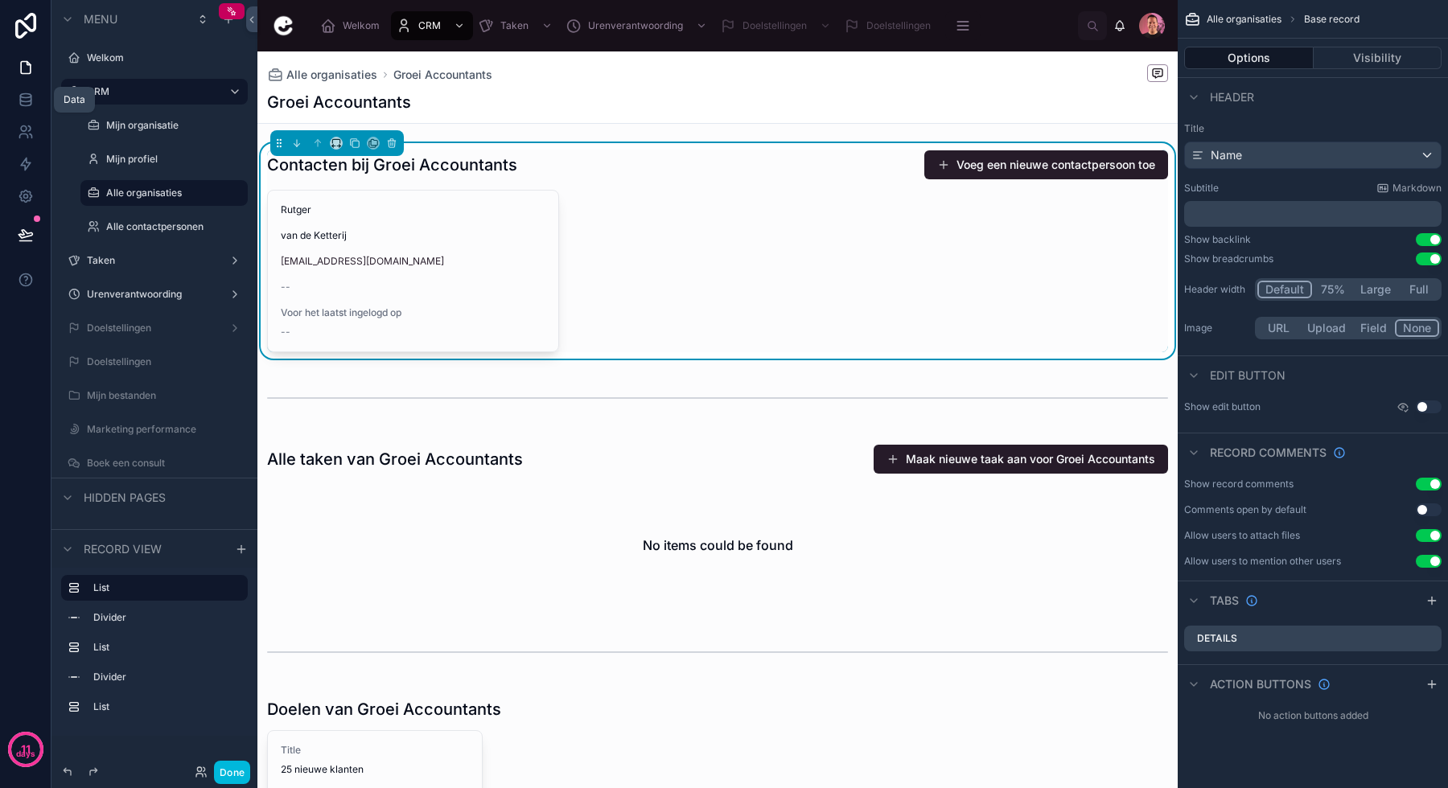
click at [22, 90] on link at bounding box center [25, 100] width 51 height 32
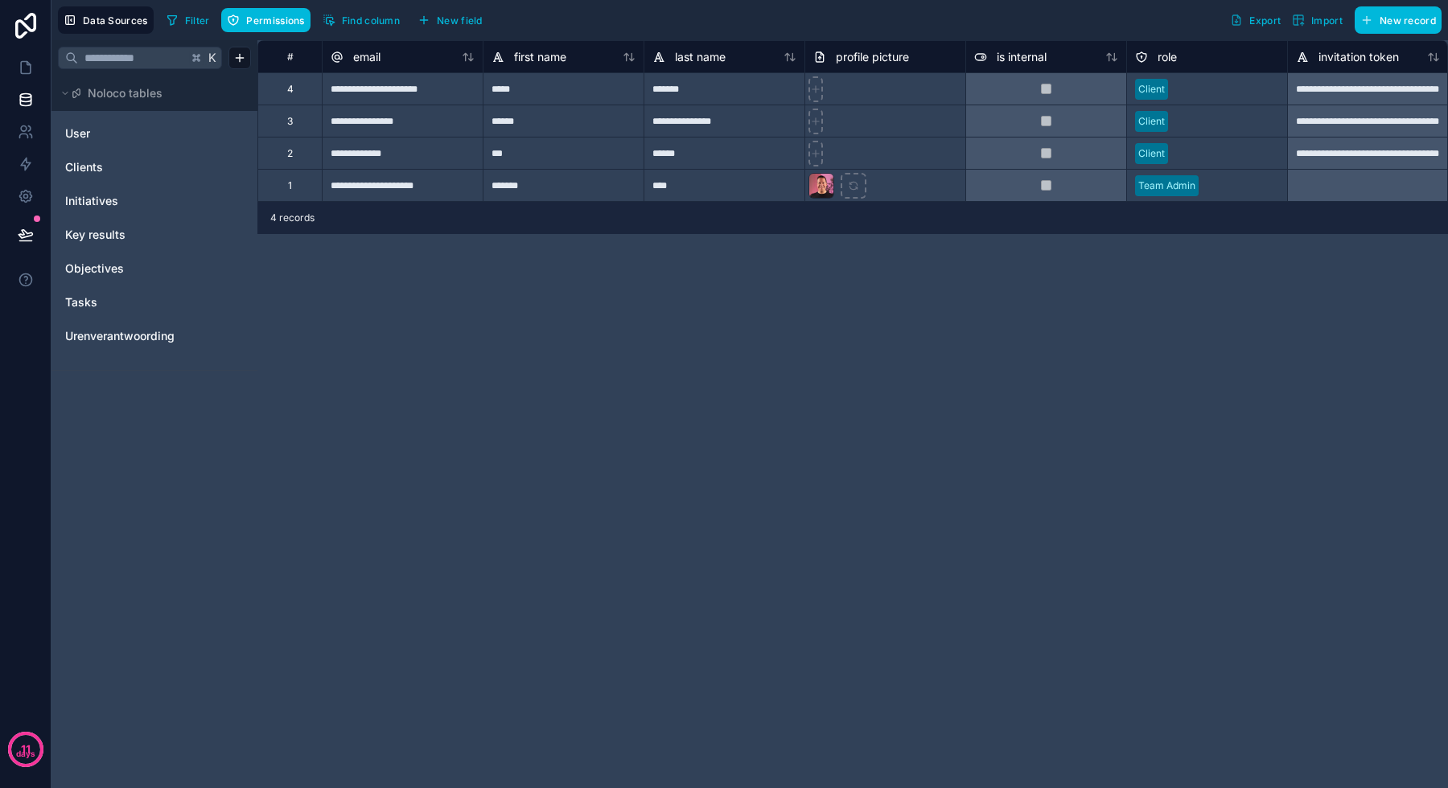
click at [117, 141] on link "User" at bounding box center [130, 133] width 130 height 16
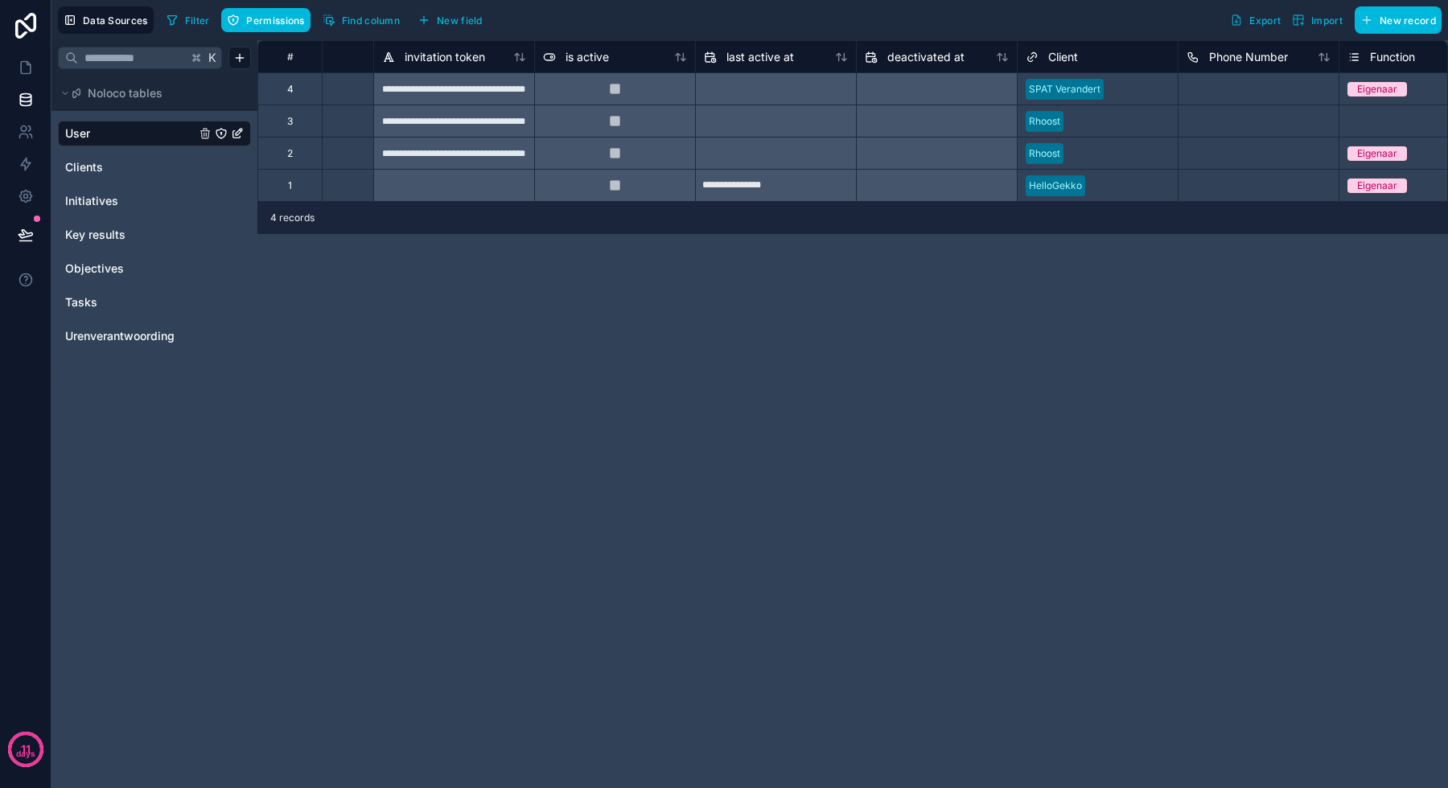
scroll to position [0, 915]
click at [26, 74] on icon at bounding box center [26, 68] width 10 height 12
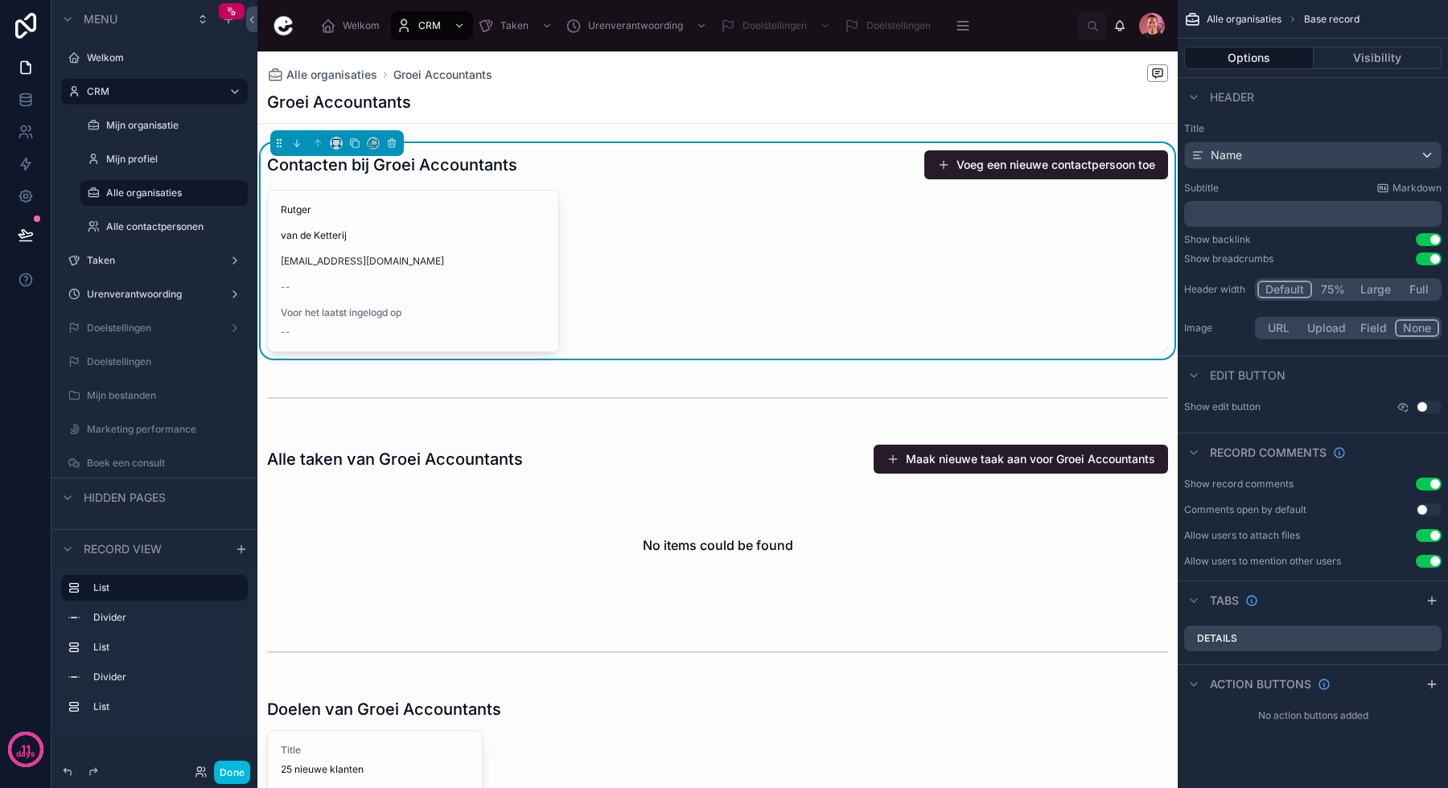
click at [643, 213] on div "Rutger van de Ketterij [EMAIL_ADDRESS][DOMAIN_NAME] -- Voor het laatst ingelogd…" at bounding box center [717, 271] width 901 height 162
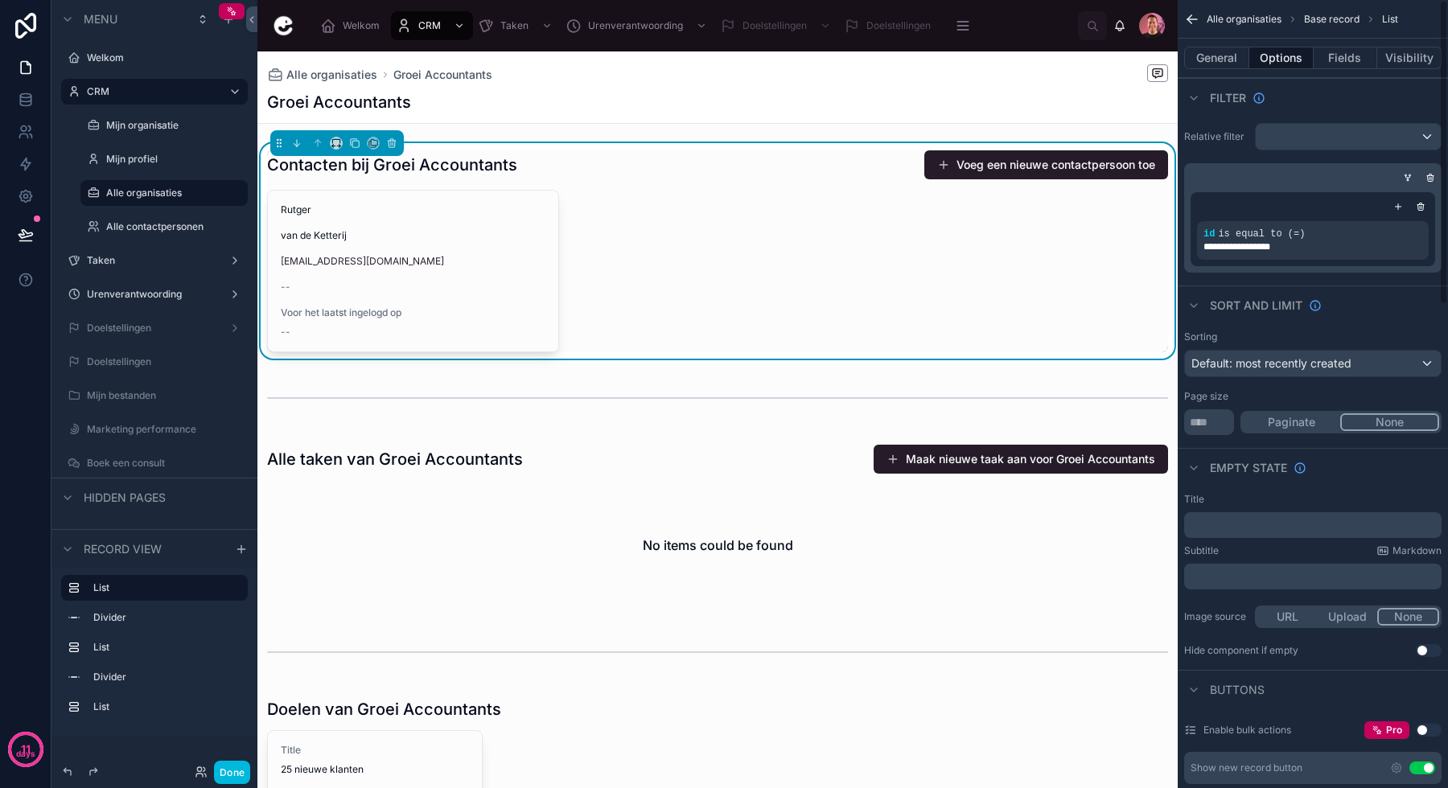
click at [1286, 242] on span "**********" at bounding box center [1252, 247] width 99 height 13
click at [0, 0] on icon "scrollable content" at bounding box center [0, 0] width 0 height 0
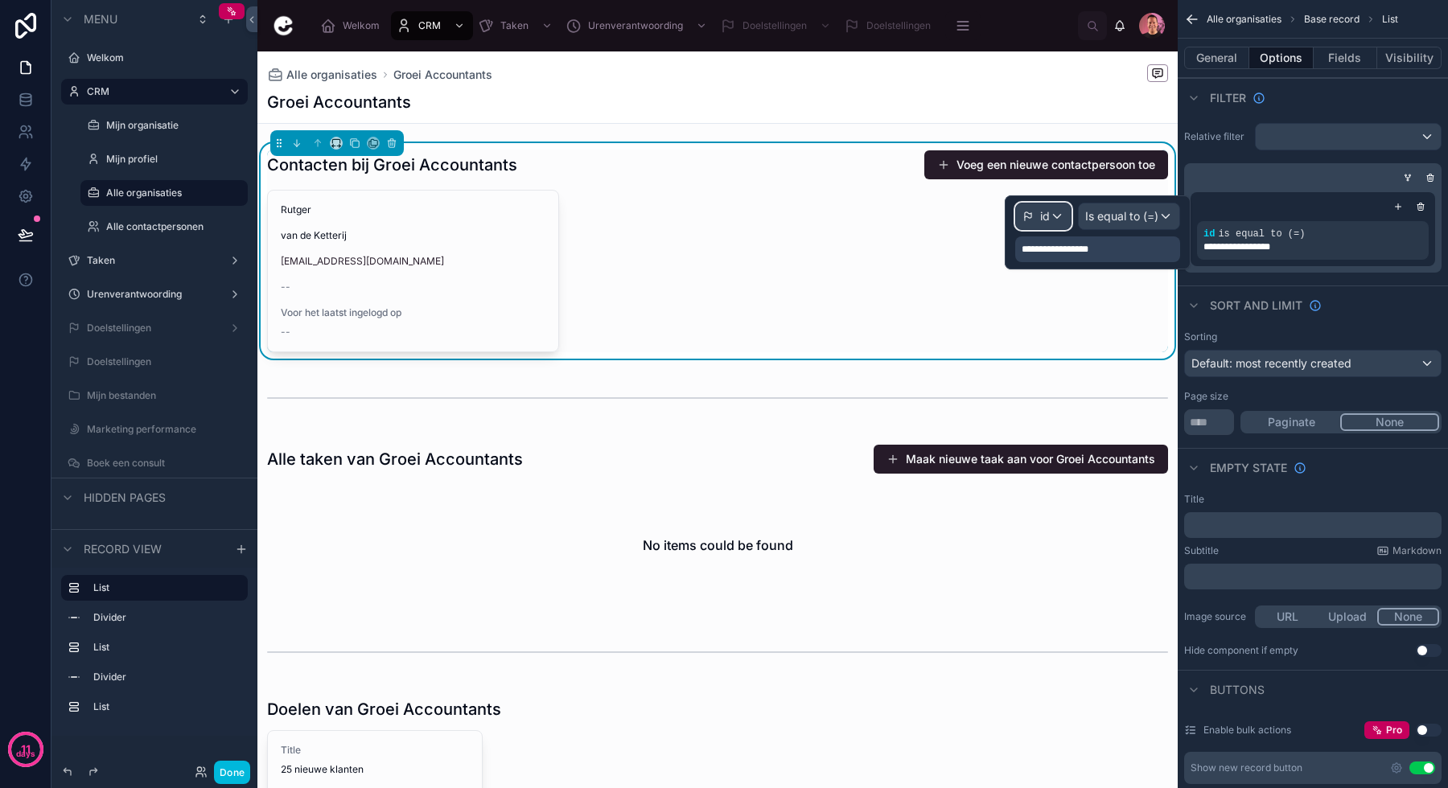
click at [1051, 220] on div "id" at bounding box center [1043, 217] width 55 height 26
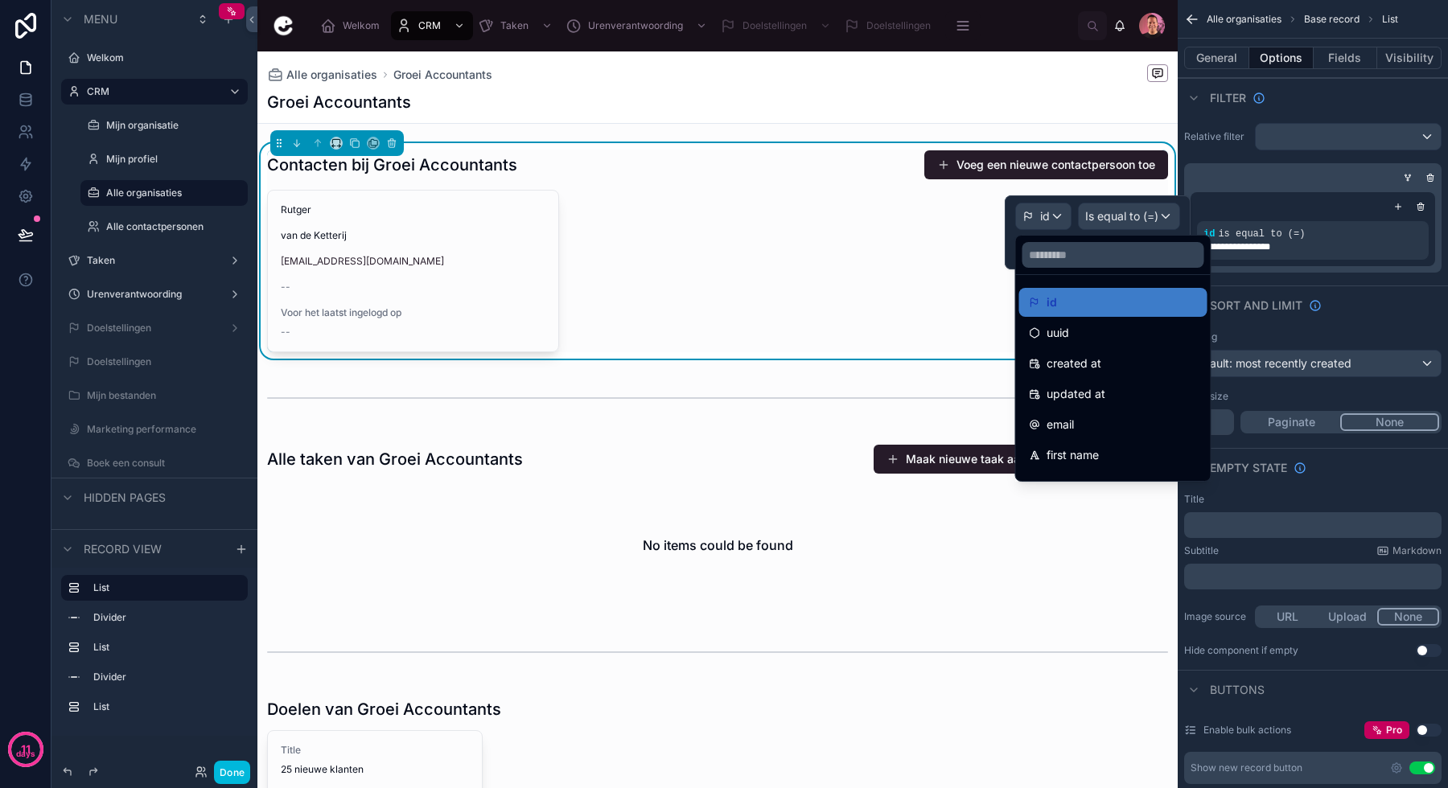
click at [1115, 214] on div at bounding box center [1098, 232] width 186 height 74
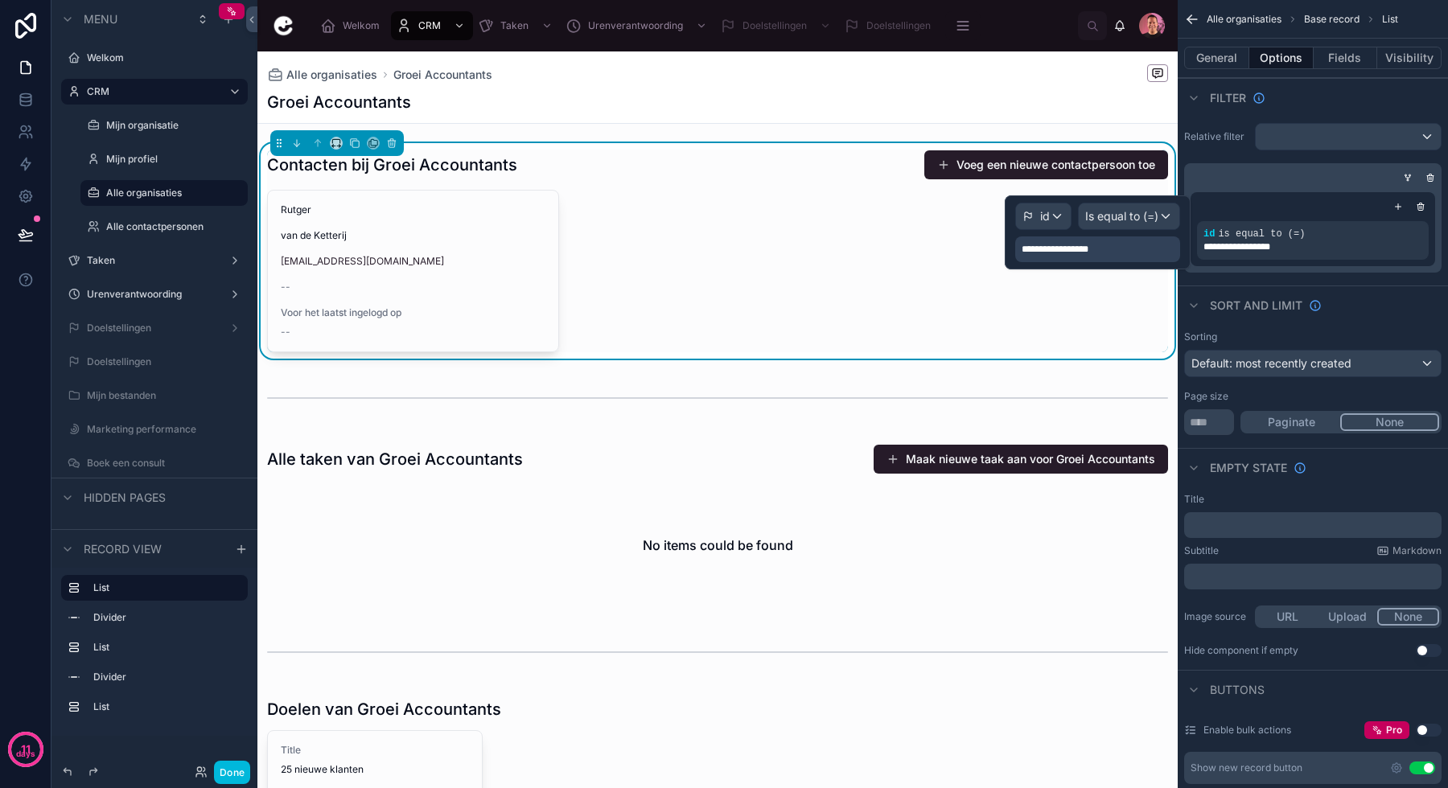
click at [1104, 251] on div "**********" at bounding box center [1097, 249] width 165 height 26
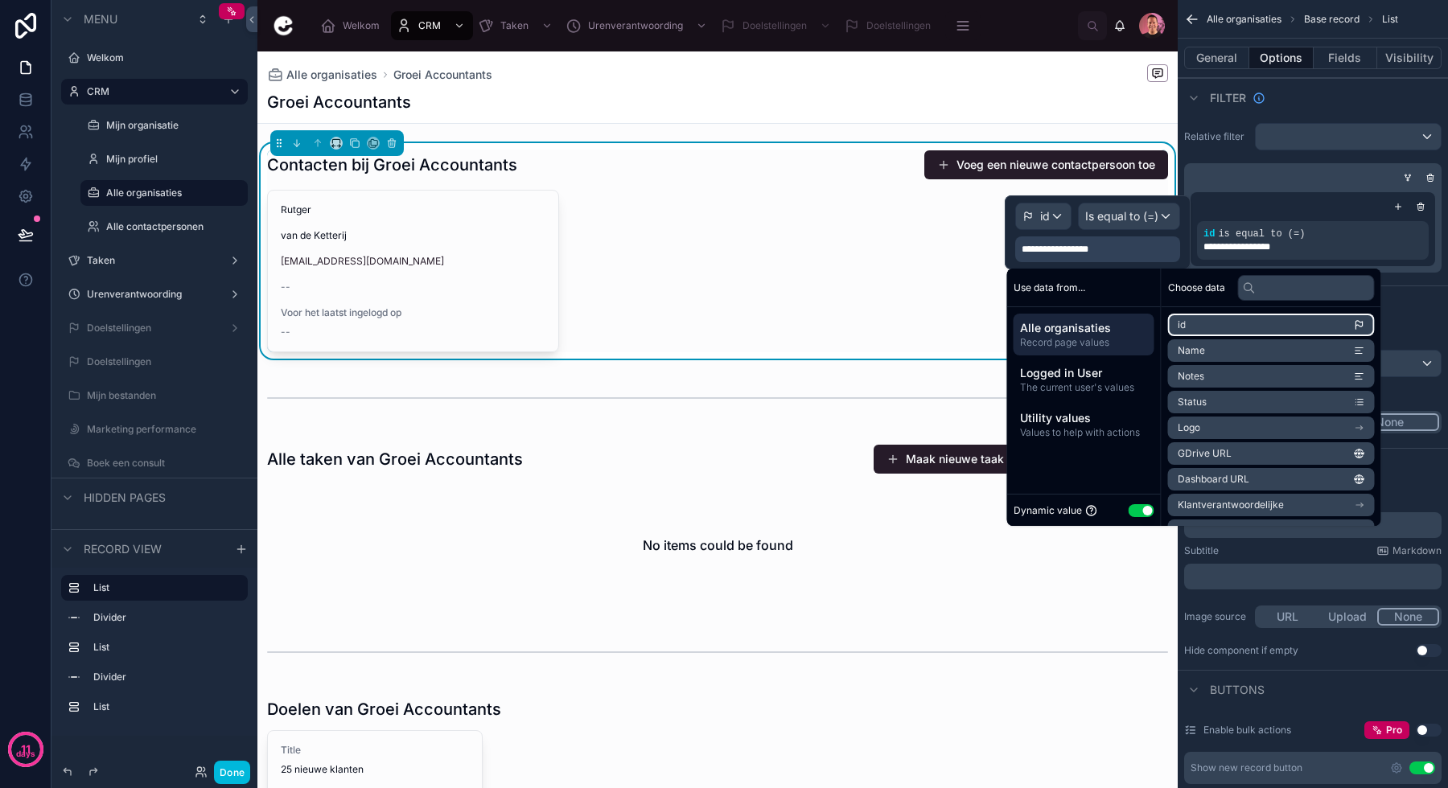
click at [1203, 330] on li "id" at bounding box center [1271, 325] width 207 height 23
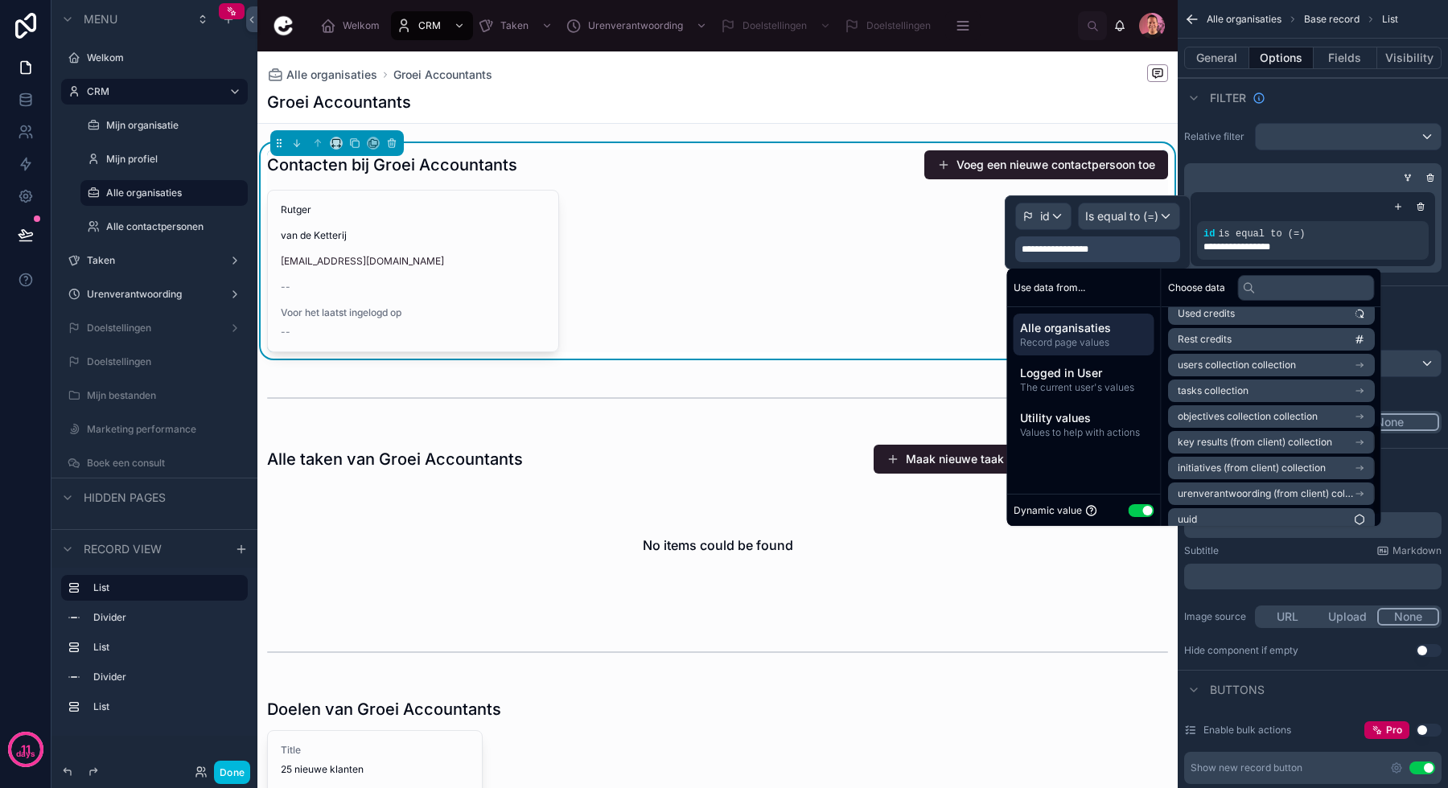
scroll to position [306, 0]
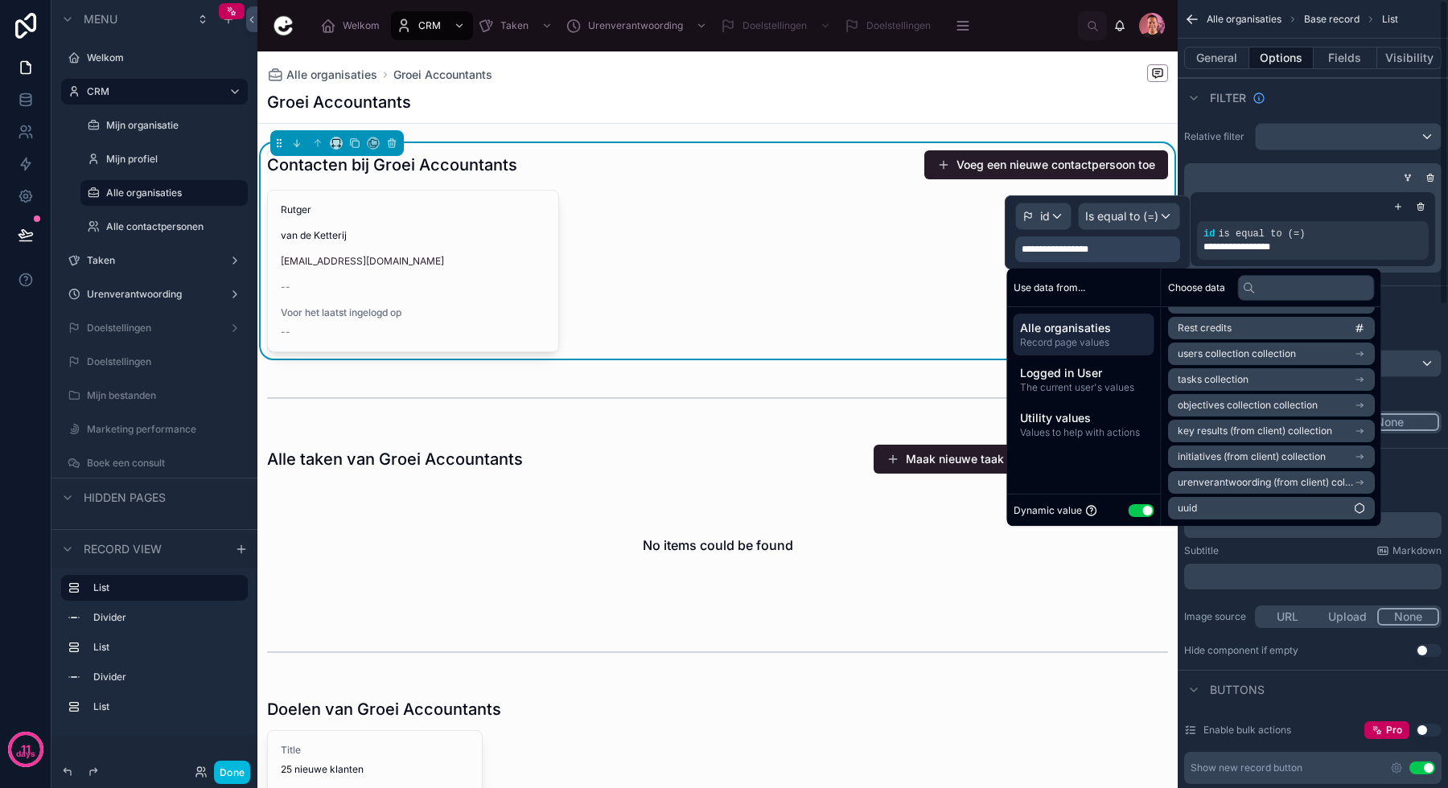
click at [1229, 73] on div "General Options Fields Visibility" at bounding box center [1313, 58] width 270 height 39
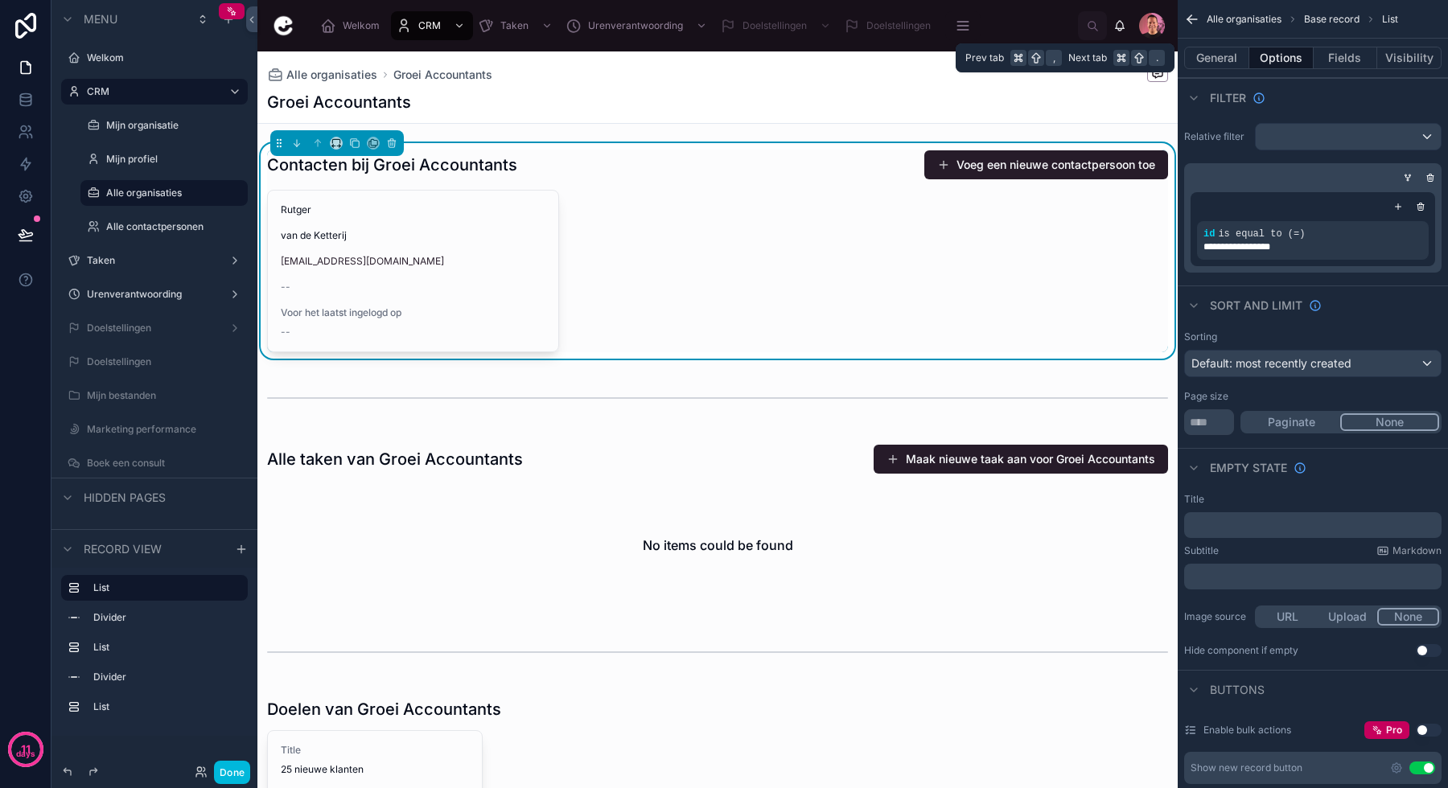
click at [1228, 71] on div "General Options Fields Visibility" at bounding box center [1313, 58] width 270 height 39
click at [1224, 61] on button "General" at bounding box center [1216, 58] width 65 height 23
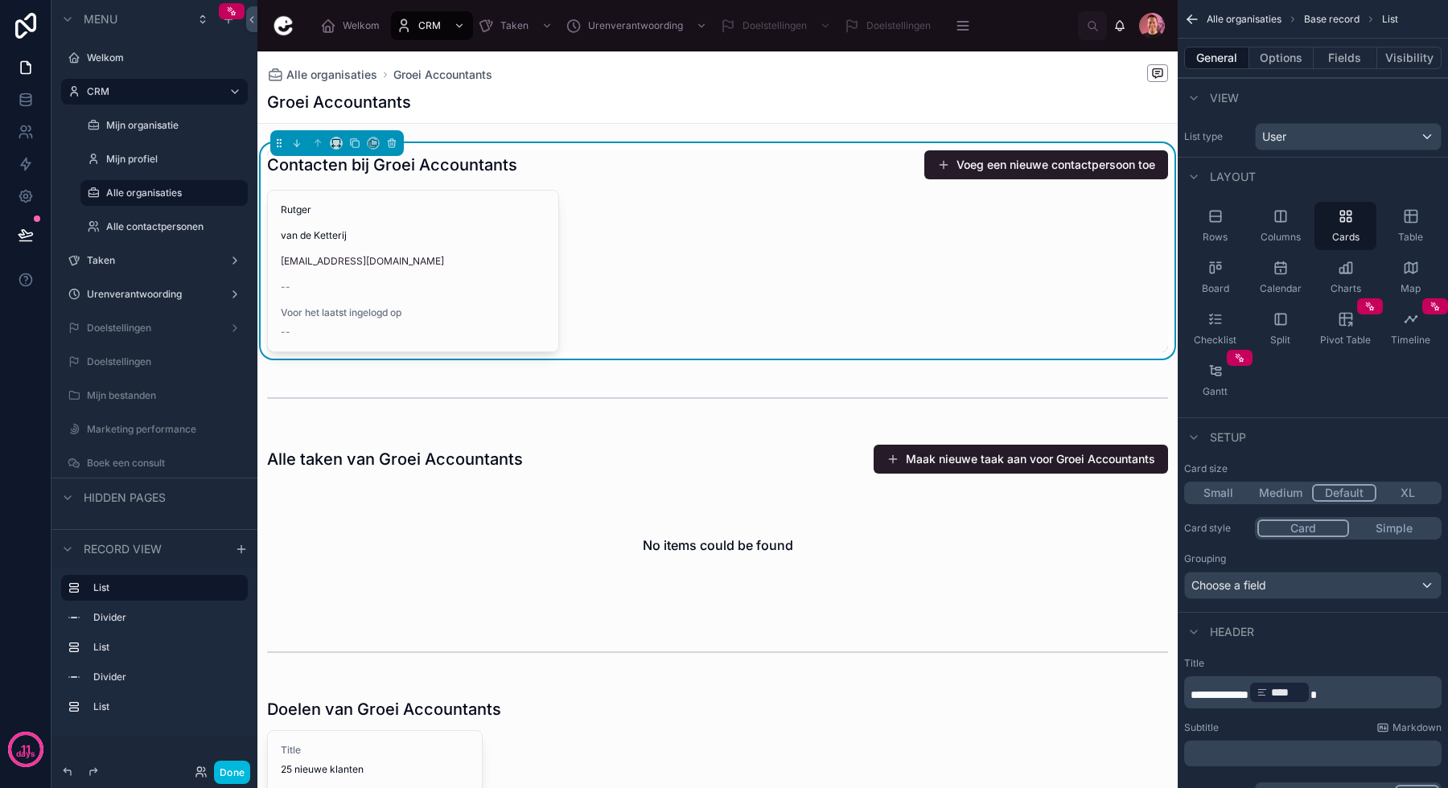
click at [1277, 62] on button "Options" at bounding box center [1281, 58] width 64 height 23
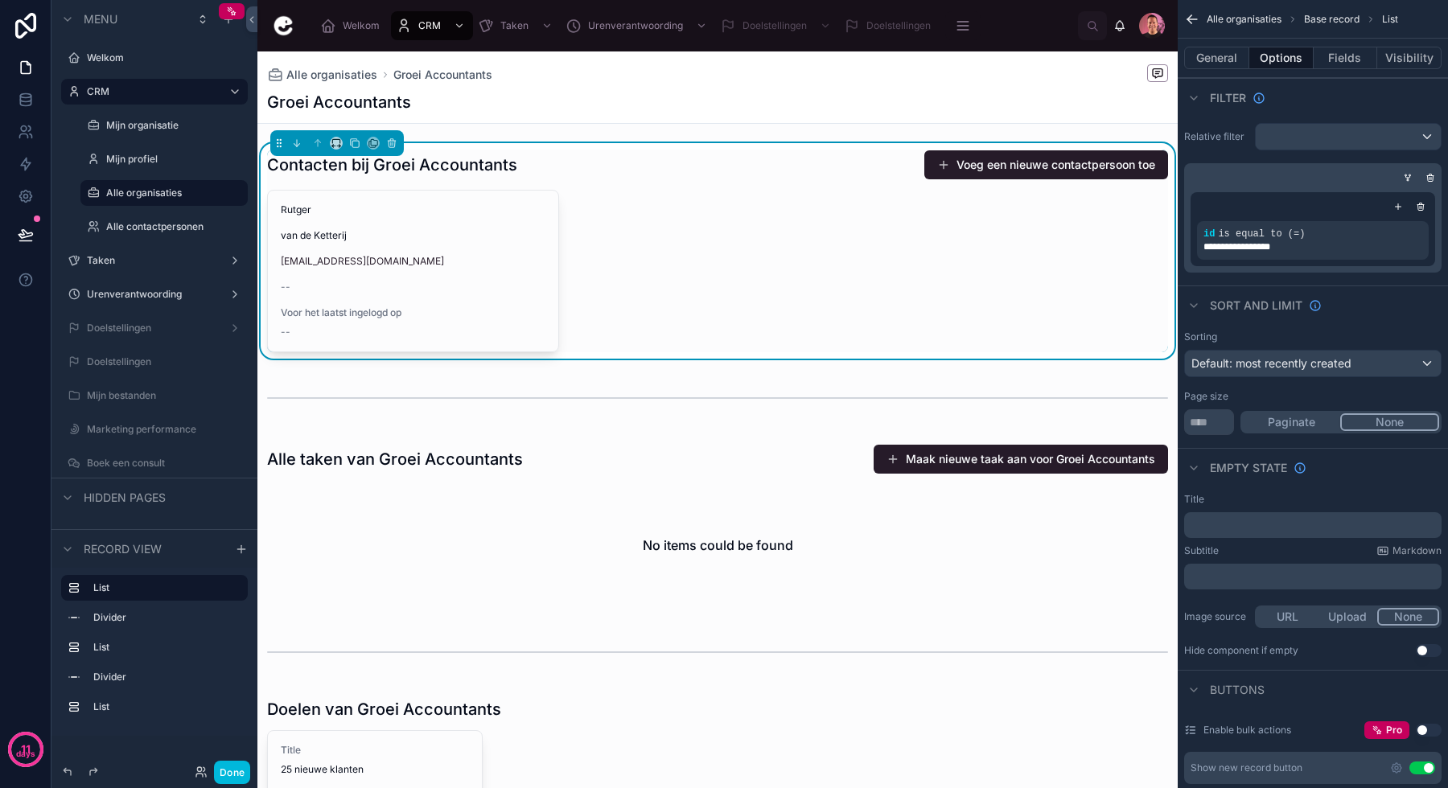
click at [1278, 223] on div "**********" at bounding box center [1313, 240] width 232 height 39
click at [1418, 205] on icon "scrollable content" at bounding box center [1421, 207] width 10 height 10
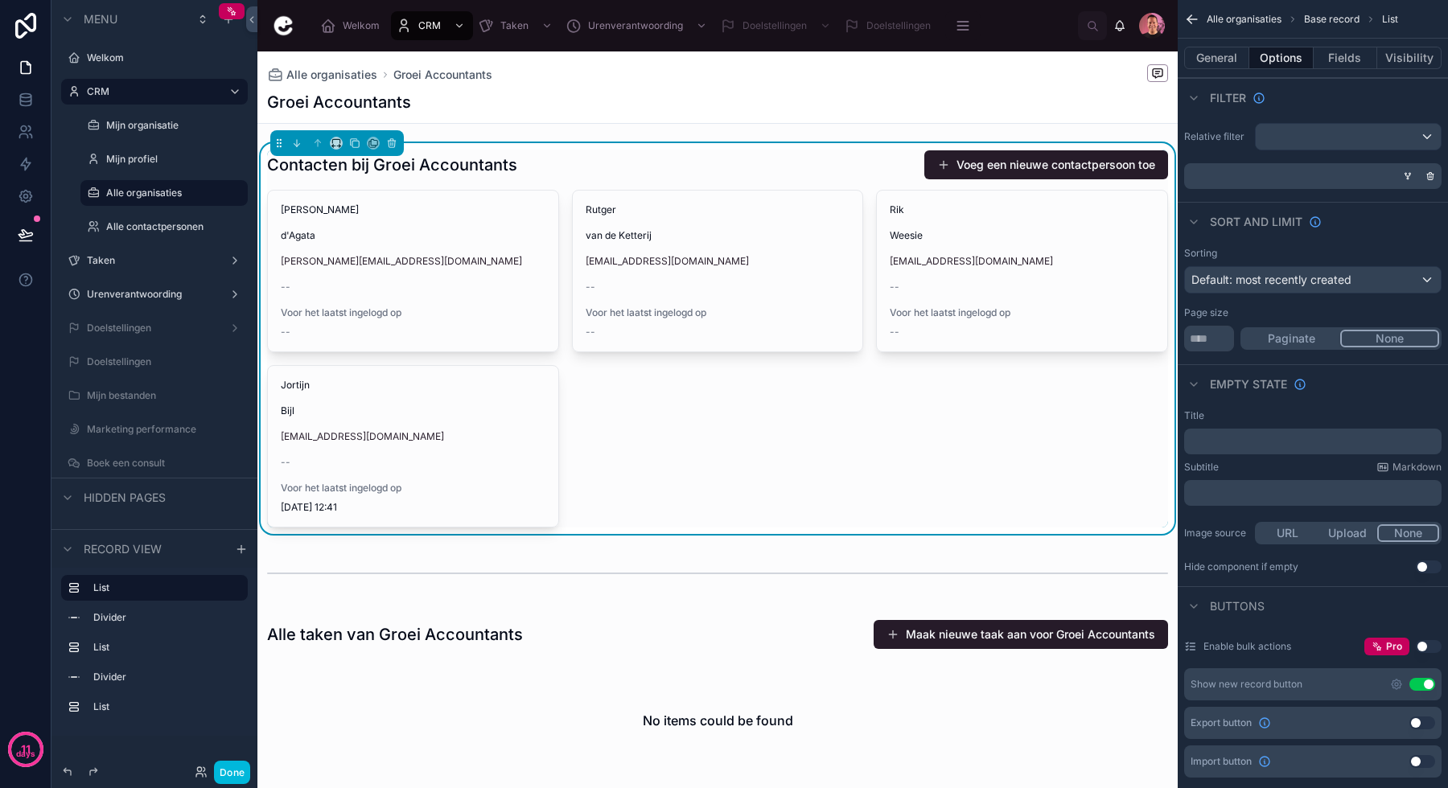
click at [1429, 180] on icon "scrollable content" at bounding box center [1430, 176] width 10 height 10
click at [1383, 144] on div "scrollable content" at bounding box center [1348, 137] width 185 height 26
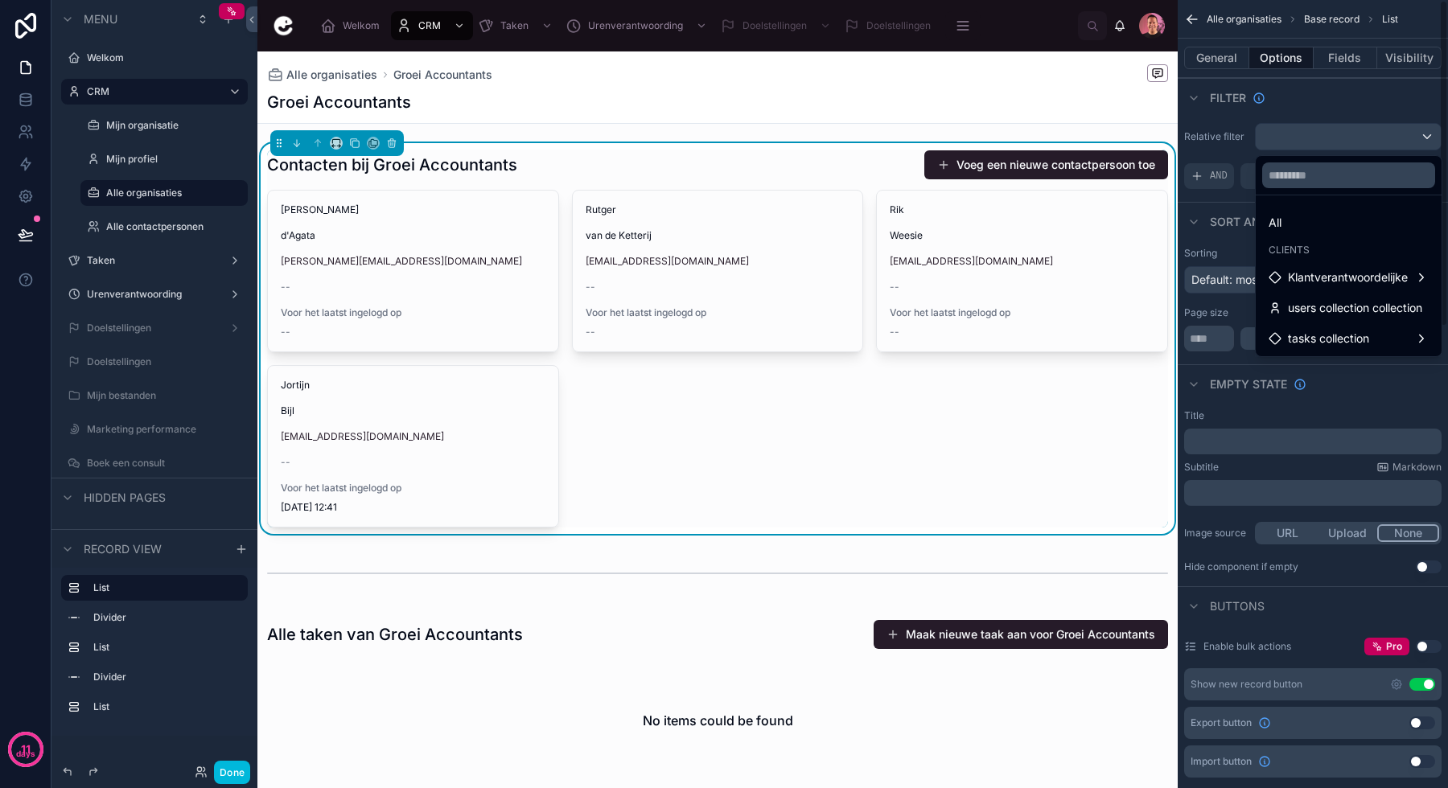
click at [1199, 195] on div "scrollable content" at bounding box center [724, 394] width 1448 height 788
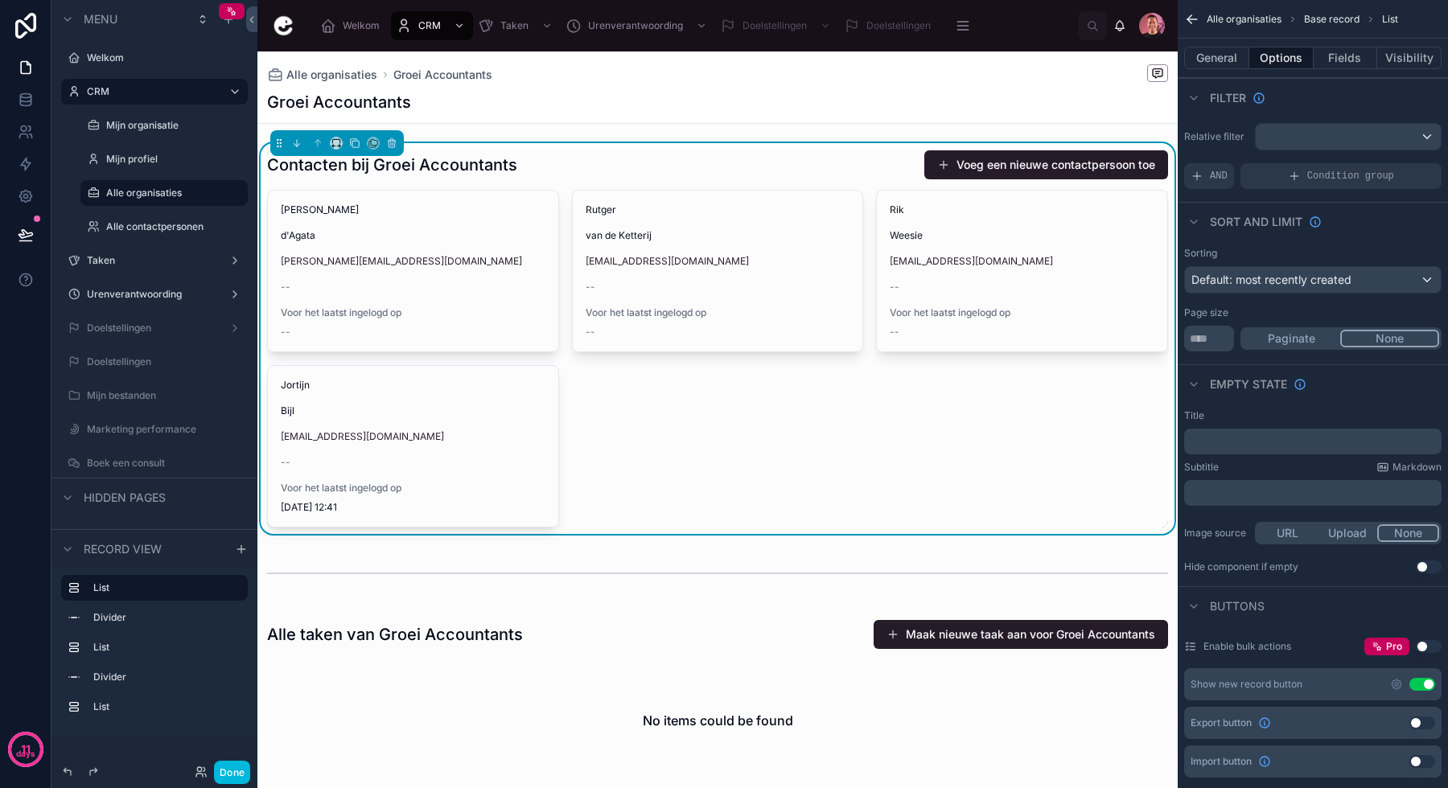
click at [1209, 167] on div "AND" at bounding box center [1209, 176] width 50 height 26
click at [0, 0] on icon "scrollable content" at bounding box center [0, 0] width 0 height 0
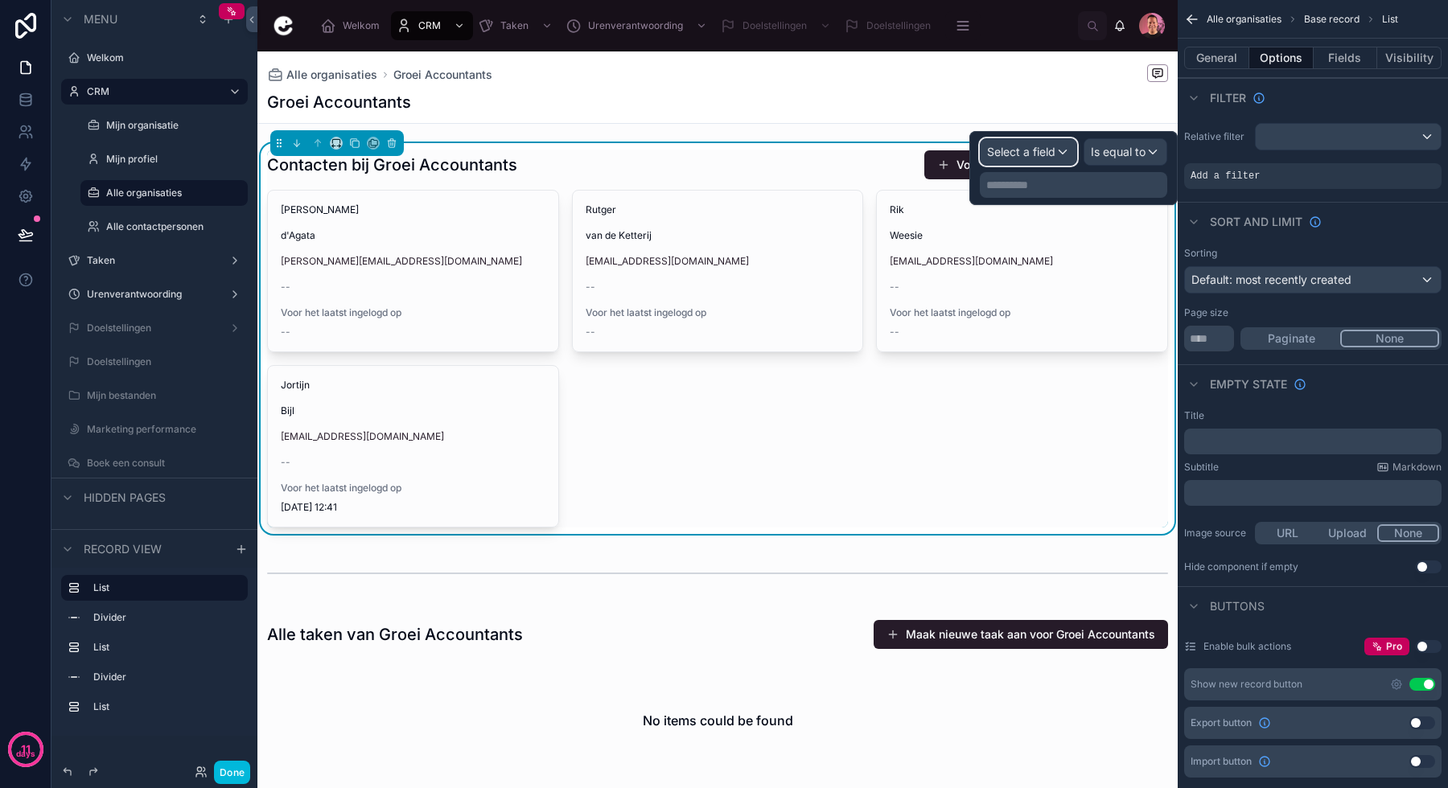
click at [1031, 145] on span "Select a field" at bounding box center [1021, 152] width 68 height 14
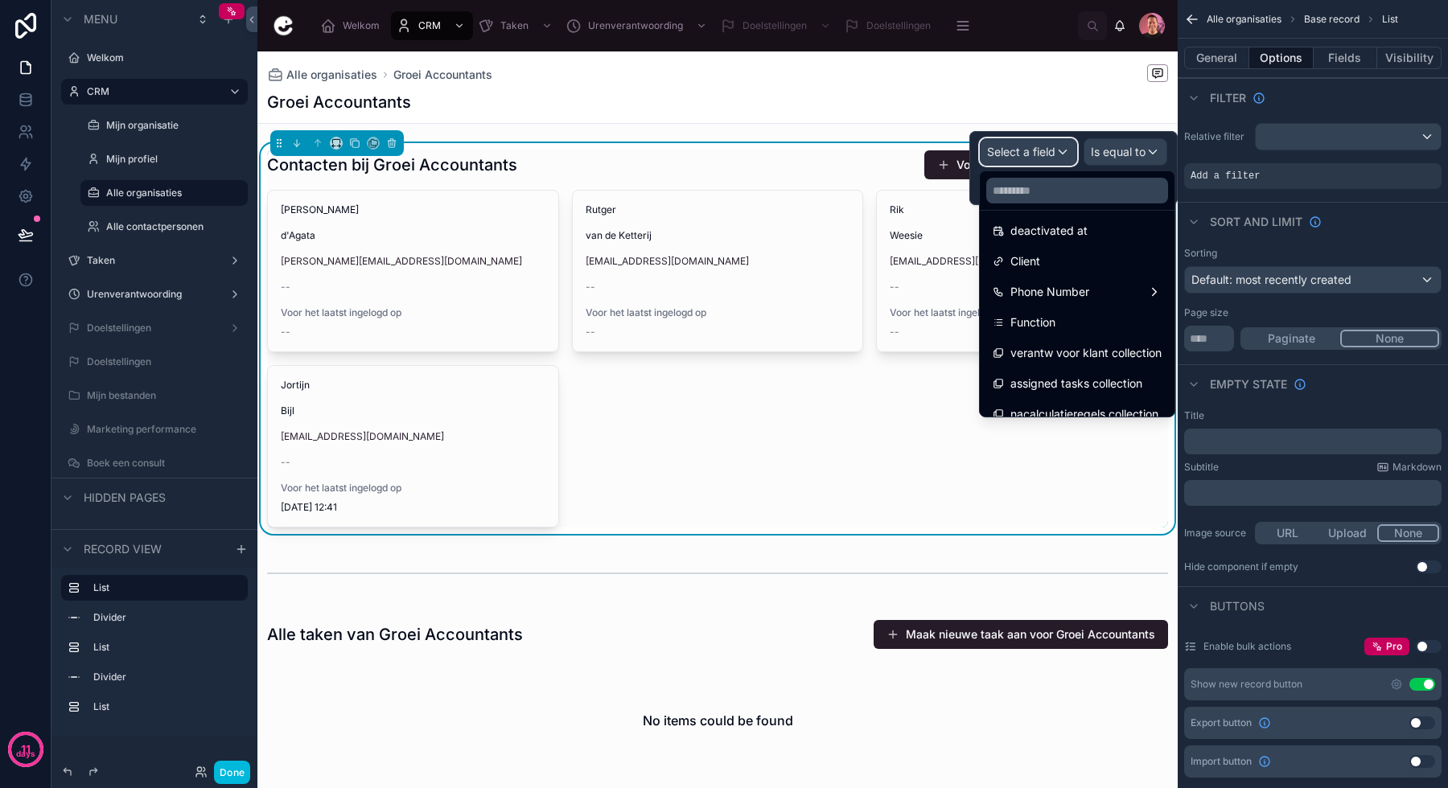
scroll to position [438, 0]
click at [1042, 257] on div "Client" at bounding box center [1077, 258] width 169 height 19
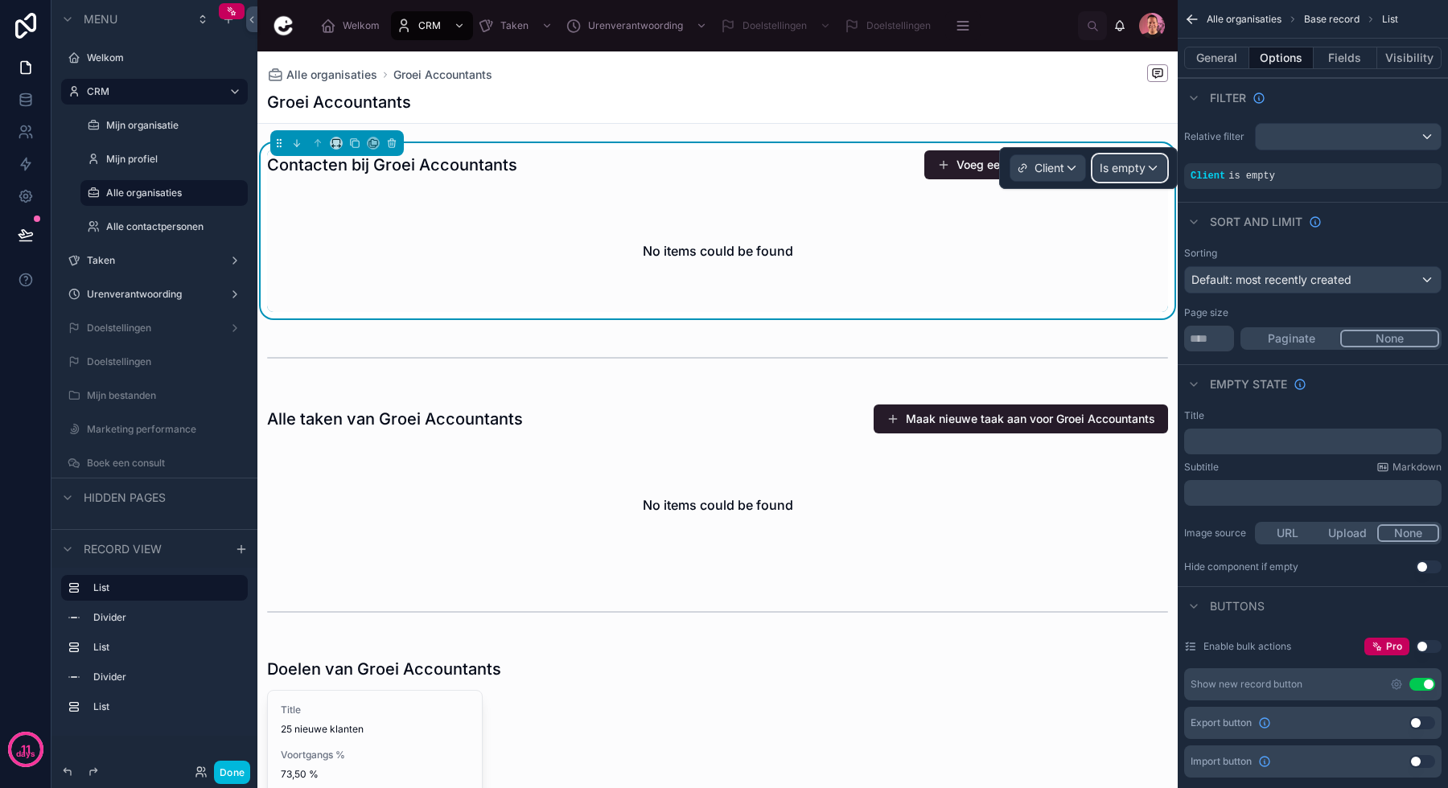
click at [1113, 179] on div "Is empty" at bounding box center [1129, 168] width 73 height 26
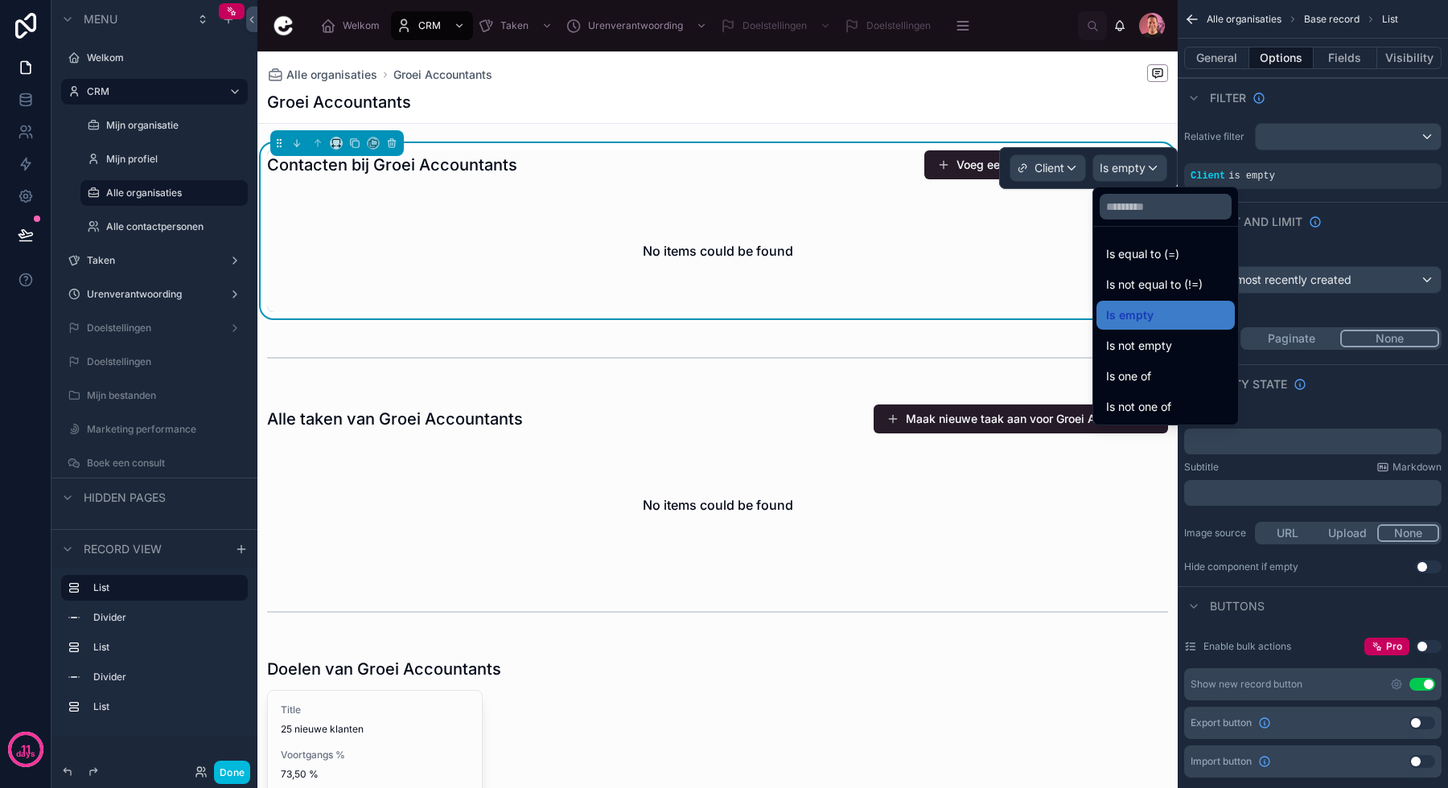
click at [1141, 245] on span "Is equal to (=)" at bounding box center [1142, 254] width 73 height 19
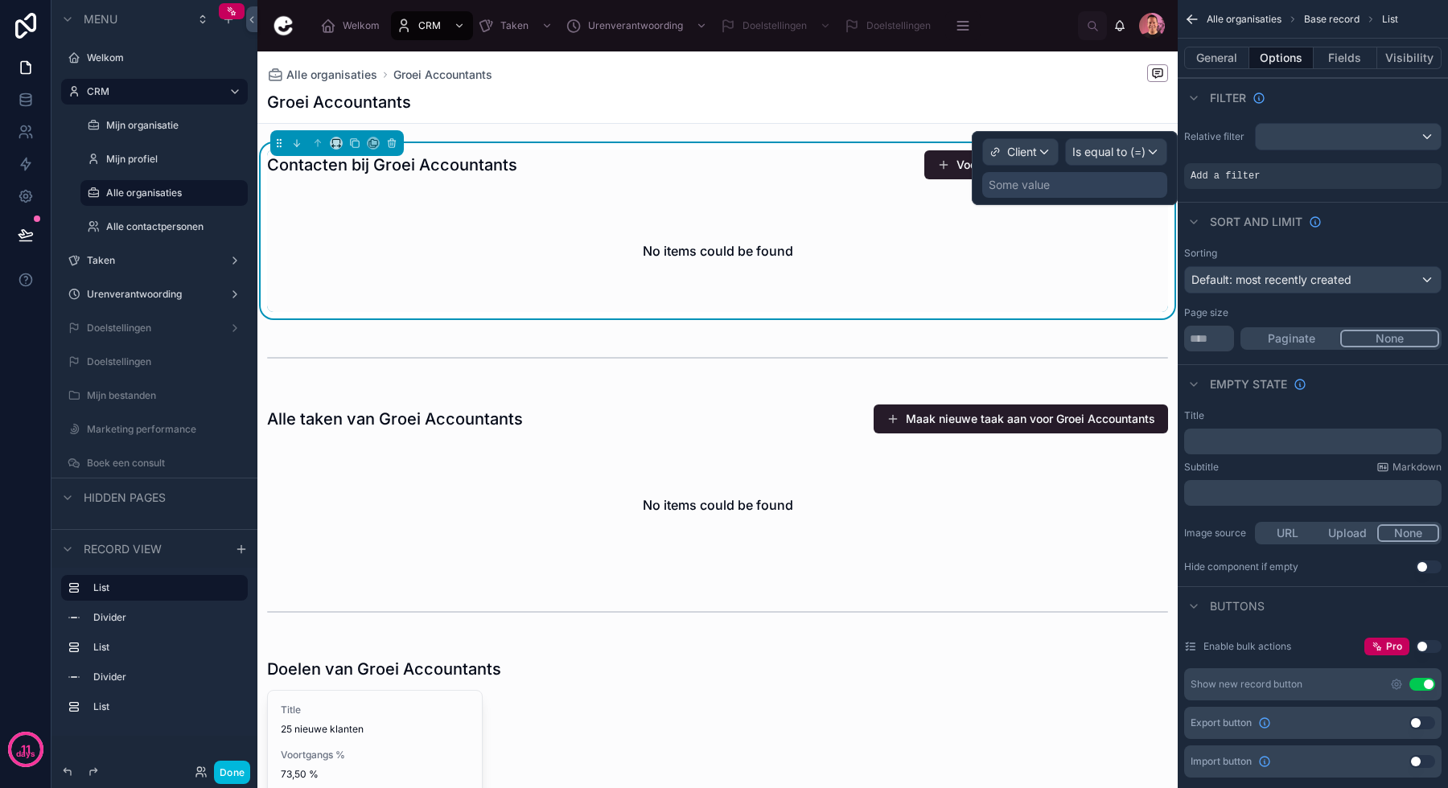
click at [1061, 191] on div "Some value" at bounding box center [1074, 185] width 185 height 26
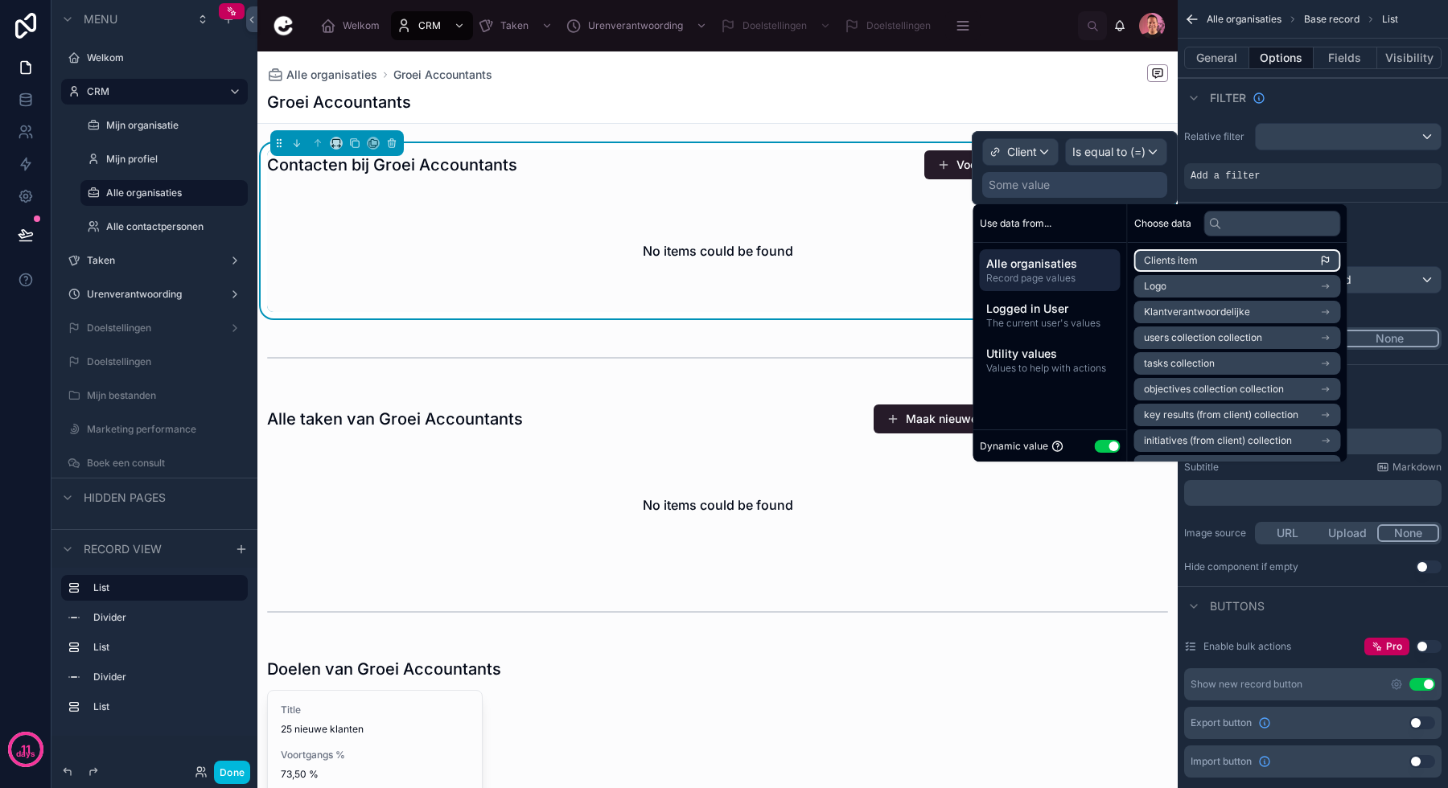
click at [1179, 261] on span "Clients item" at bounding box center [1171, 260] width 54 height 13
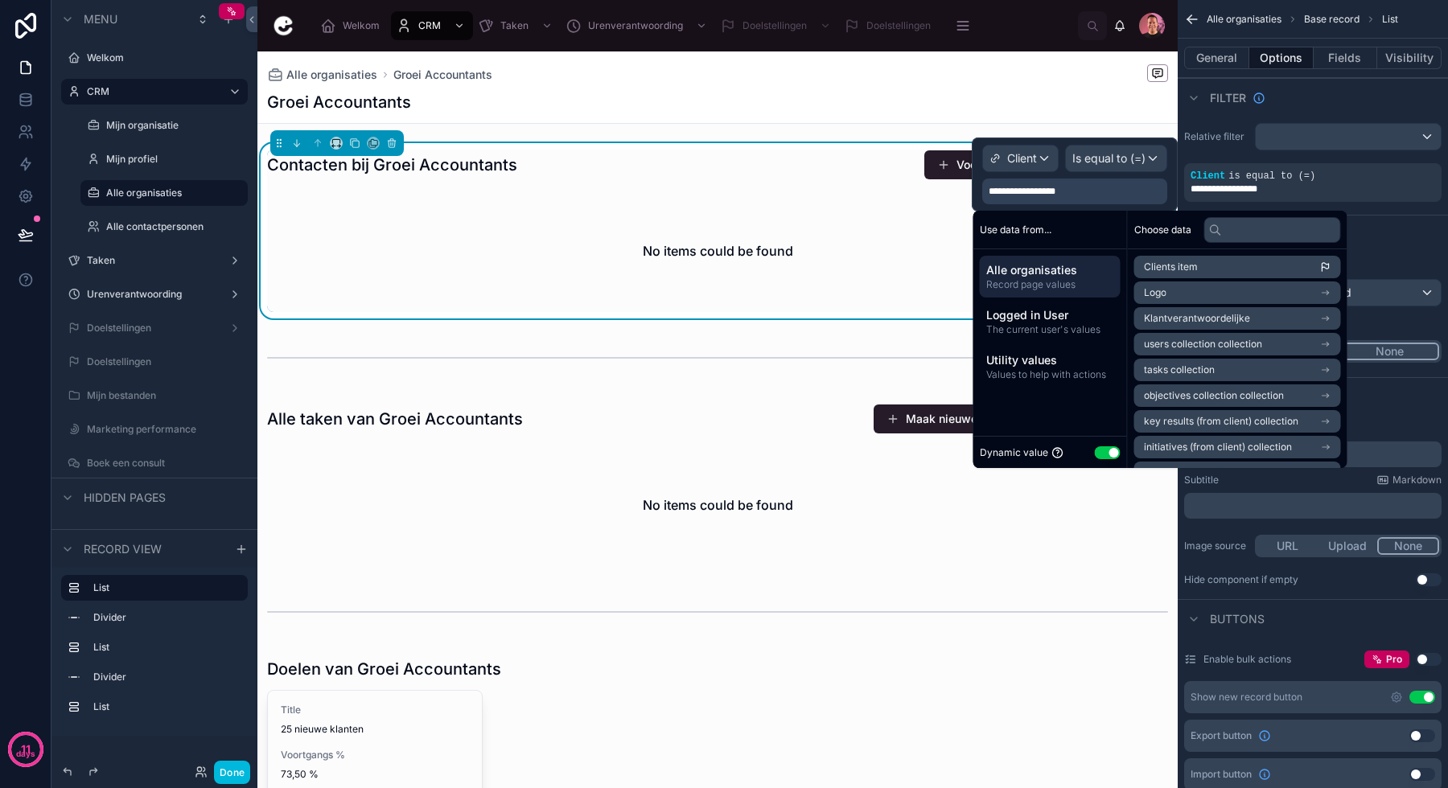
click at [739, 312] on div "No items could be found" at bounding box center [717, 251] width 901 height 122
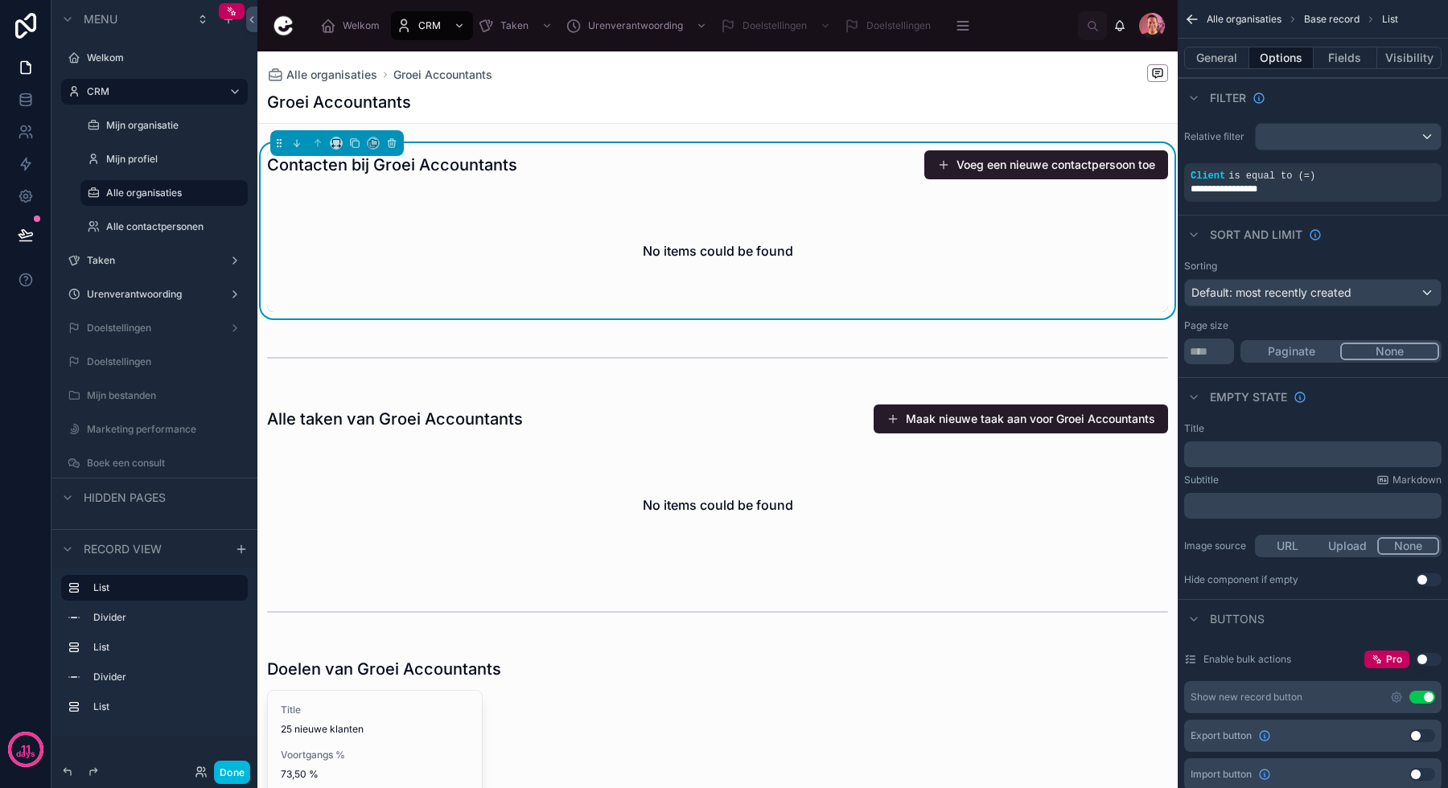
click at [238, 762] on button "Done" at bounding box center [232, 772] width 36 height 23
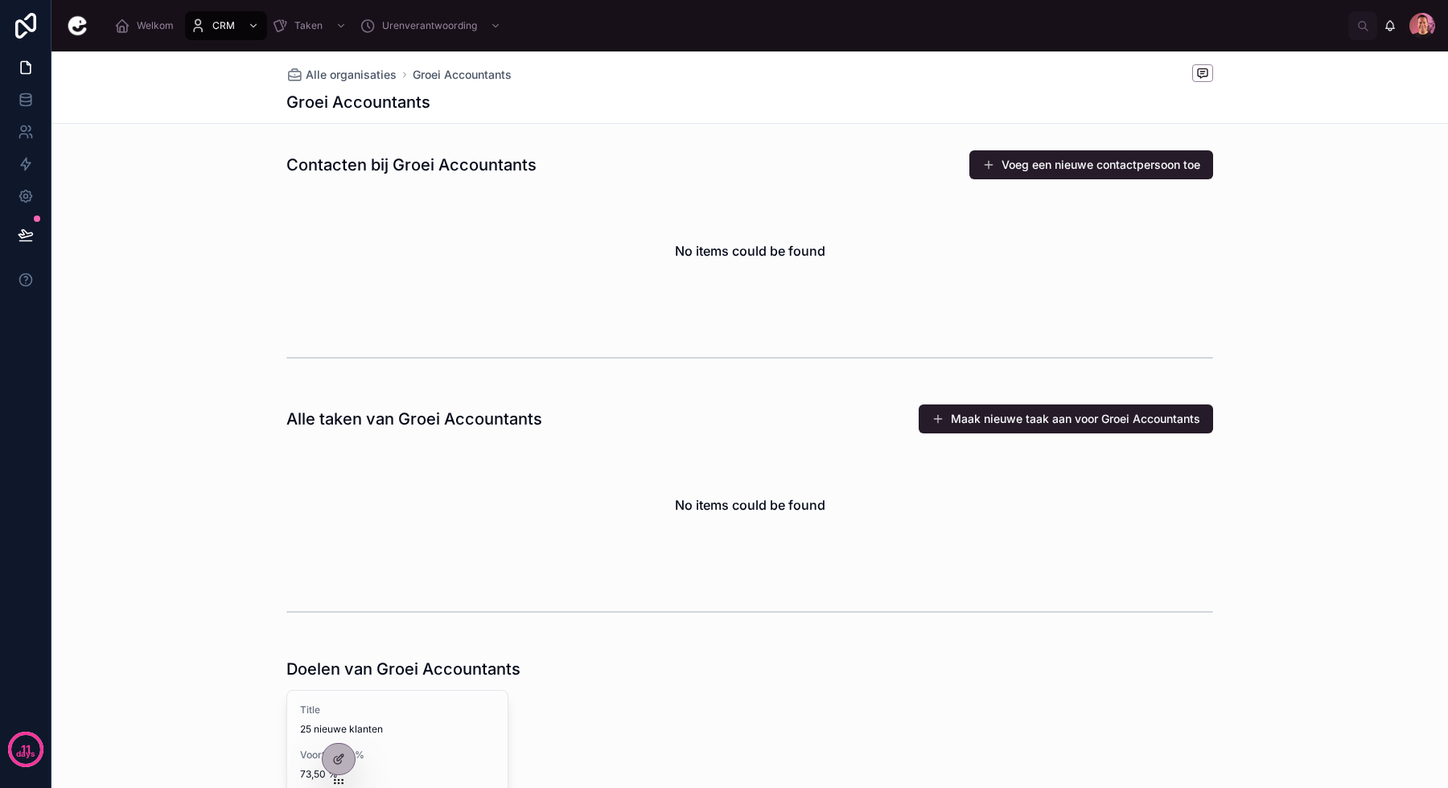
click at [358, 78] on span "Alle organisaties" at bounding box center [351, 75] width 91 height 16
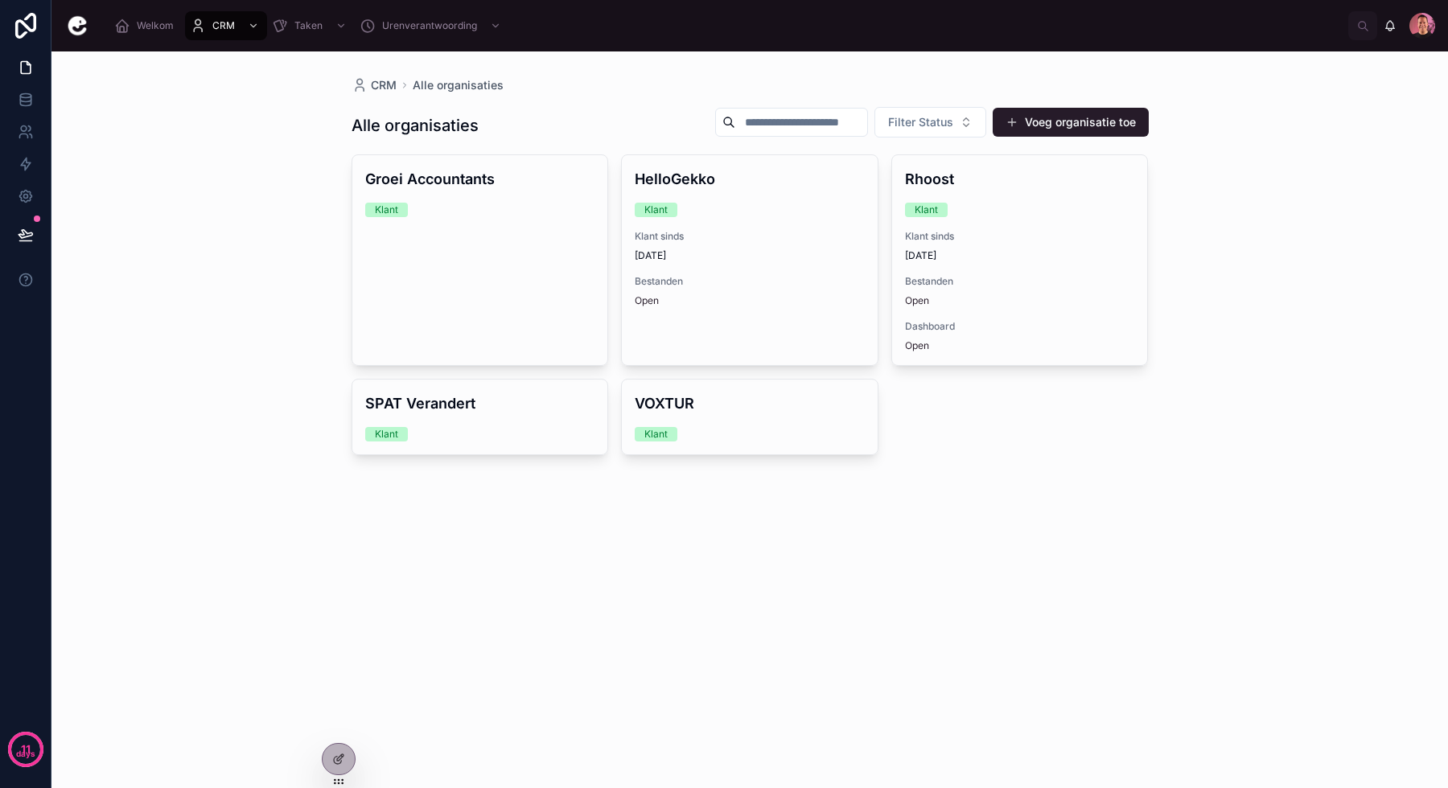
click at [984, 255] on span "[DATE]" at bounding box center [1020, 255] width 230 height 13
